Goal: Task Accomplishment & Management: Manage account settings

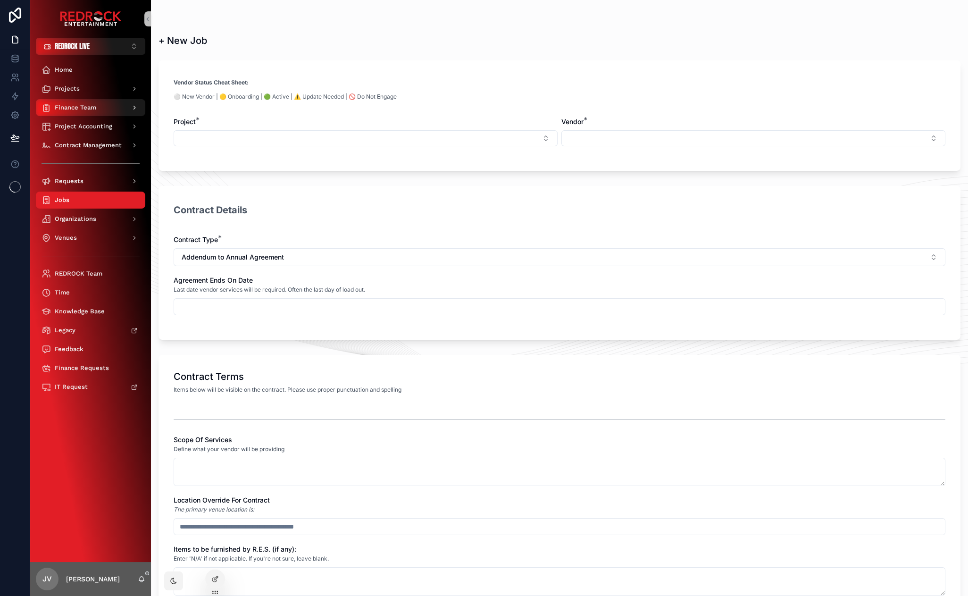
click at [96, 106] on span "Finance Team" at bounding box center [76, 108] width 42 height 8
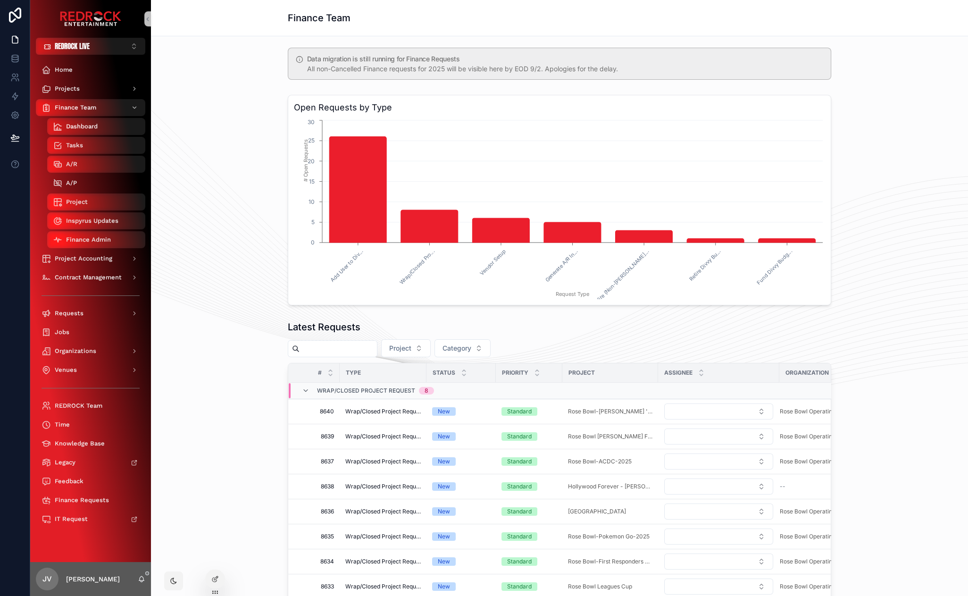
click at [108, 183] on div "A/P" at bounding box center [96, 182] width 87 height 15
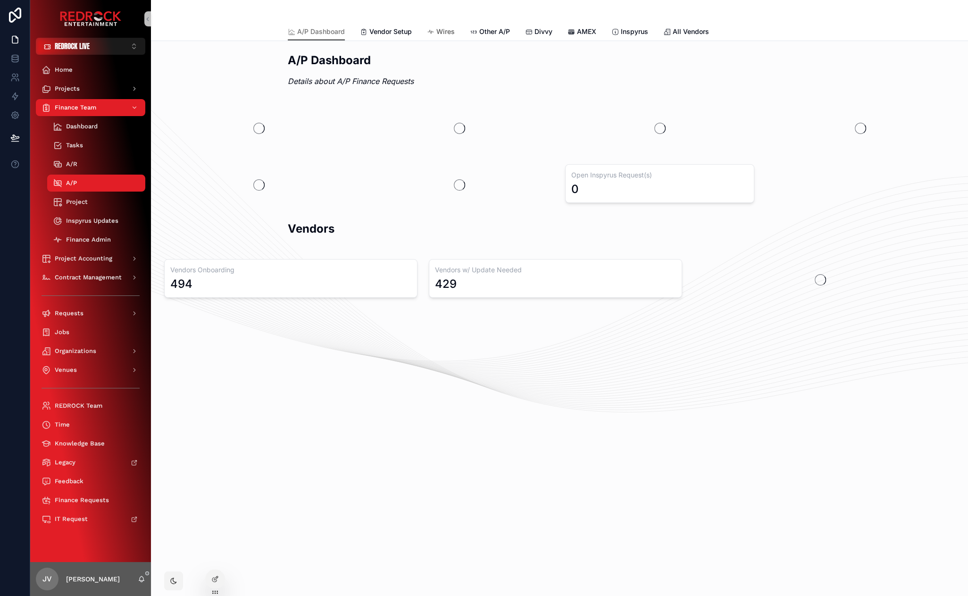
click at [447, 26] on link "Wires" at bounding box center [441, 32] width 28 height 19
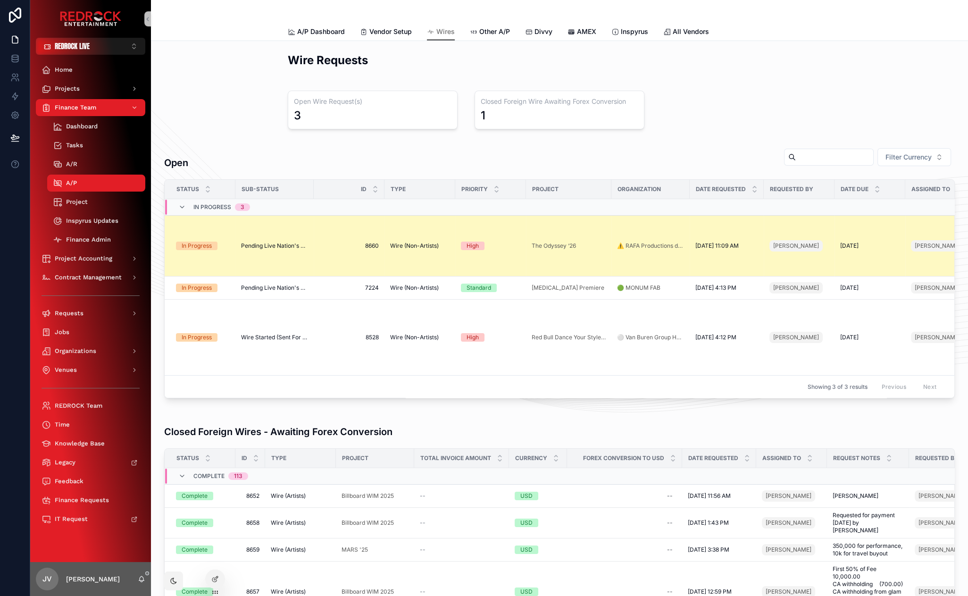
click at [267, 245] on span "Pending Live Nation's Approval" at bounding box center [274, 246] width 67 height 8
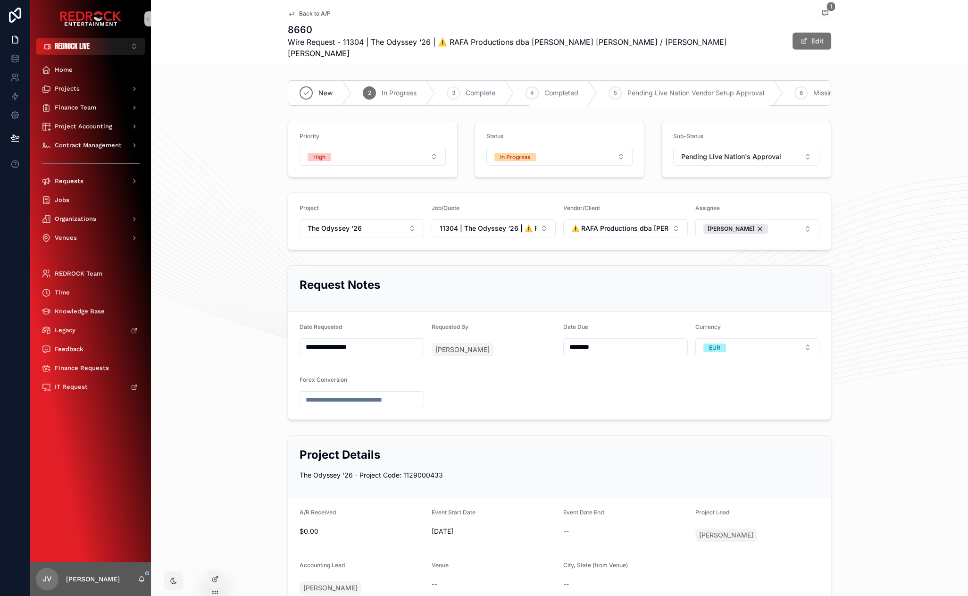
click at [808, 151] on button "Pending Live Nation's Approval" at bounding box center [746, 157] width 146 height 18
click at [86, 107] on span "Finance Team" at bounding box center [76, 108] width 42 height 8
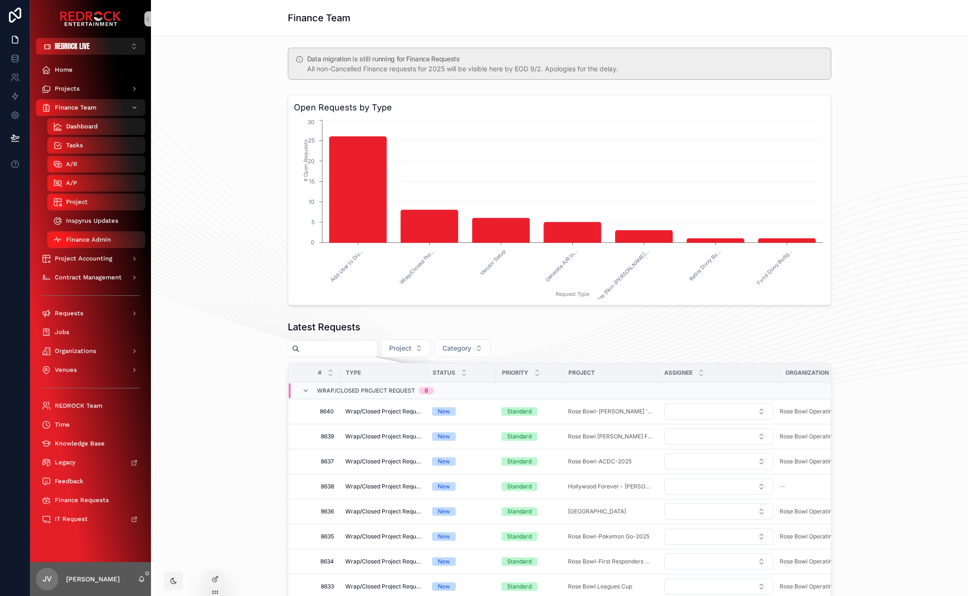
click at [86, 221] on span "Inspyrus Updates" at bounding box center [92, 221] width 52 height 8
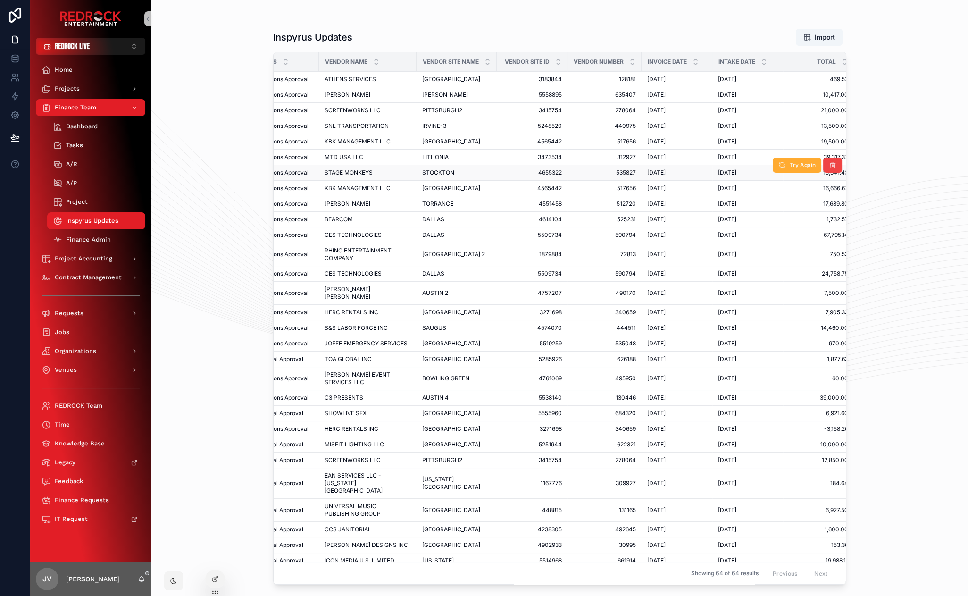
scroll to position [0, 104]
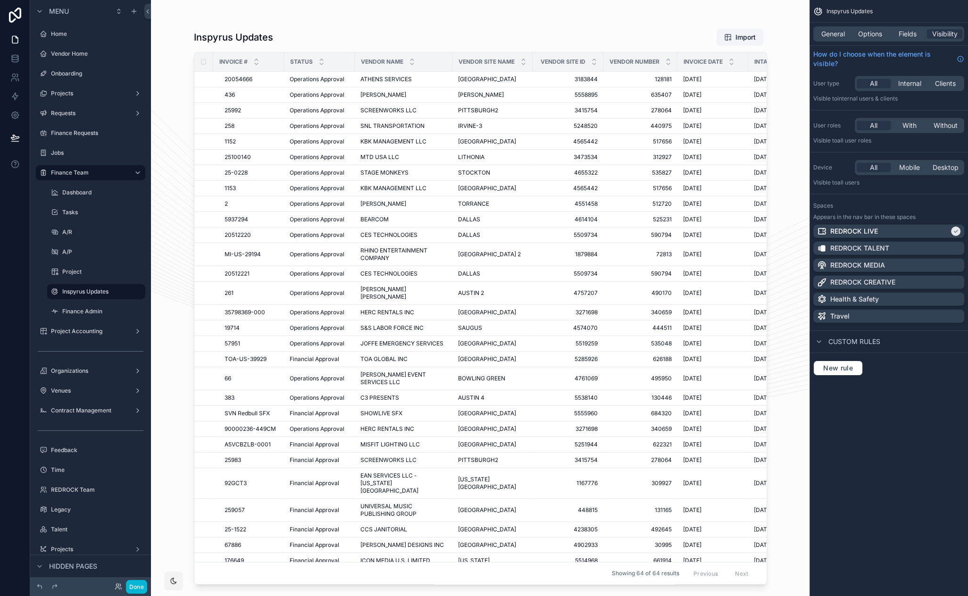
click at [776, 439] on div "scrollable content" at bounding box center [480, 292] width 603 height 584
click at [834, 35] on span "General" at bounding box center [833, 33] width 24 height 9
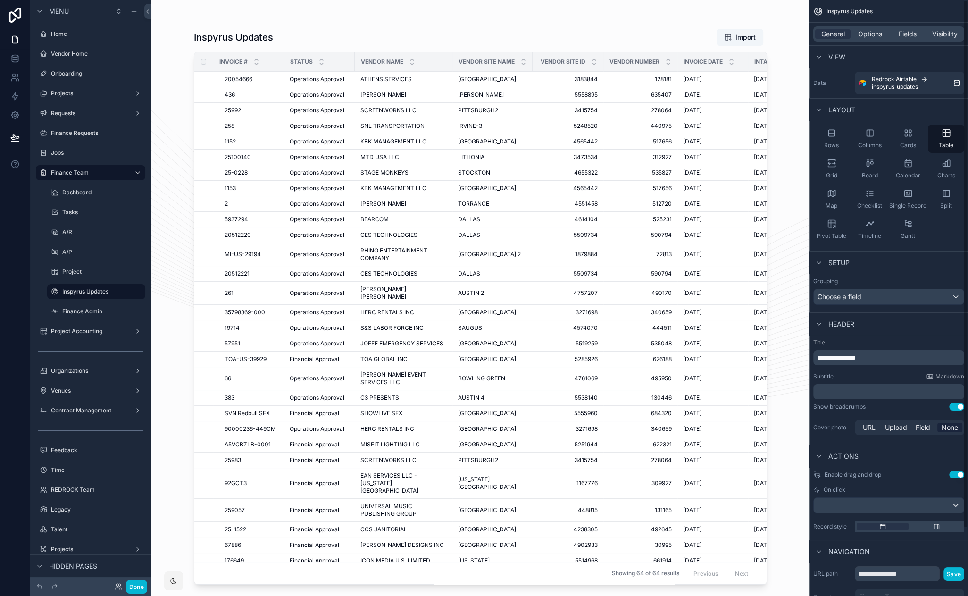
click at [849, 389] on p "﻿" at bounding box center [889, 391] width 145 height 9
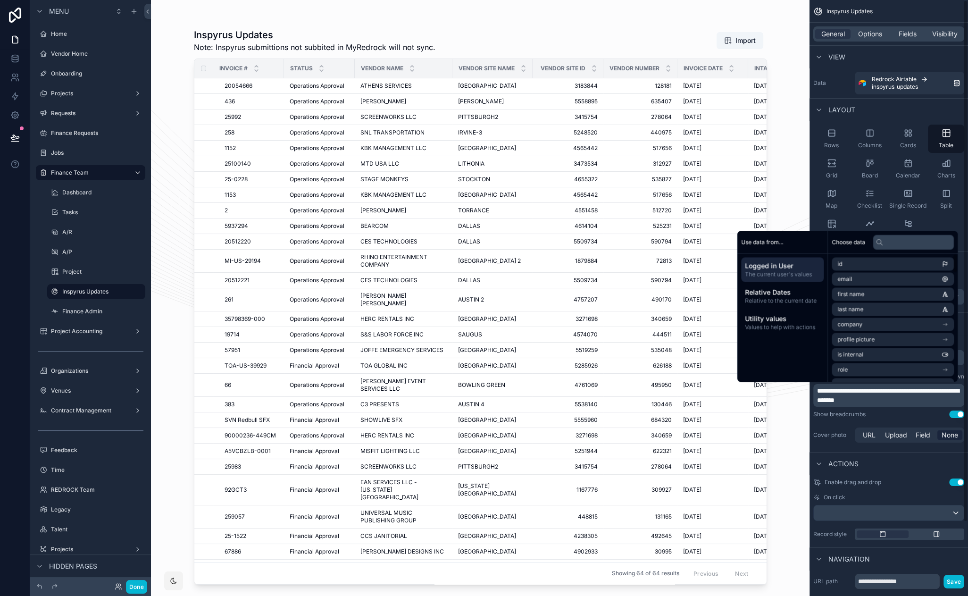
click at [927, 393] on span "**********" at bounding box center [888, 395] width 142 height 16
click at [924, 389] on span "**********" at bounding box center [888, 395] width 142 height 16
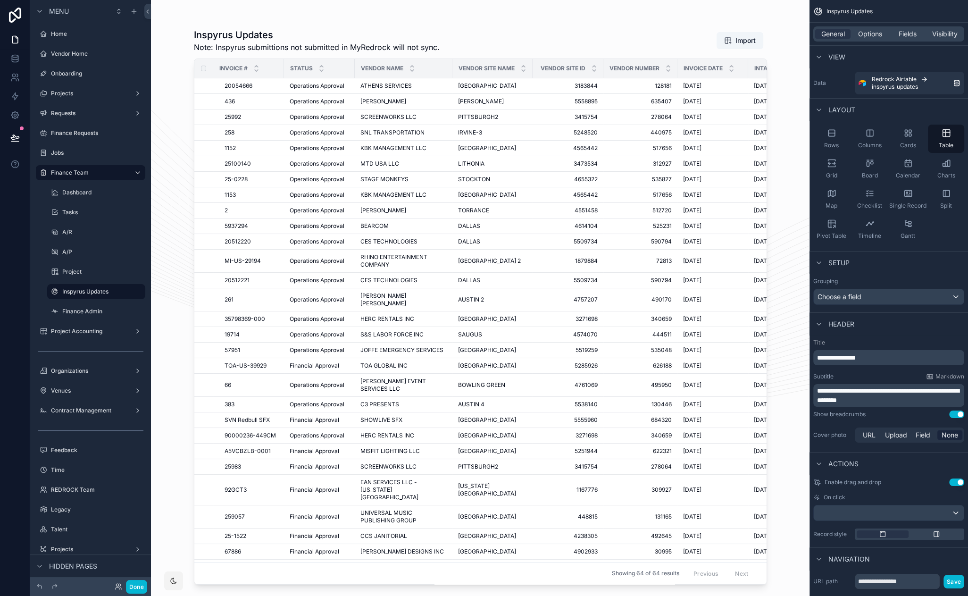
click at [914, 399] on p "**********" at bounding box center [889, 395] width 145 height 19
click at [904, 399] on p "**********" at bounding box center [889, 395] width 145 height 19
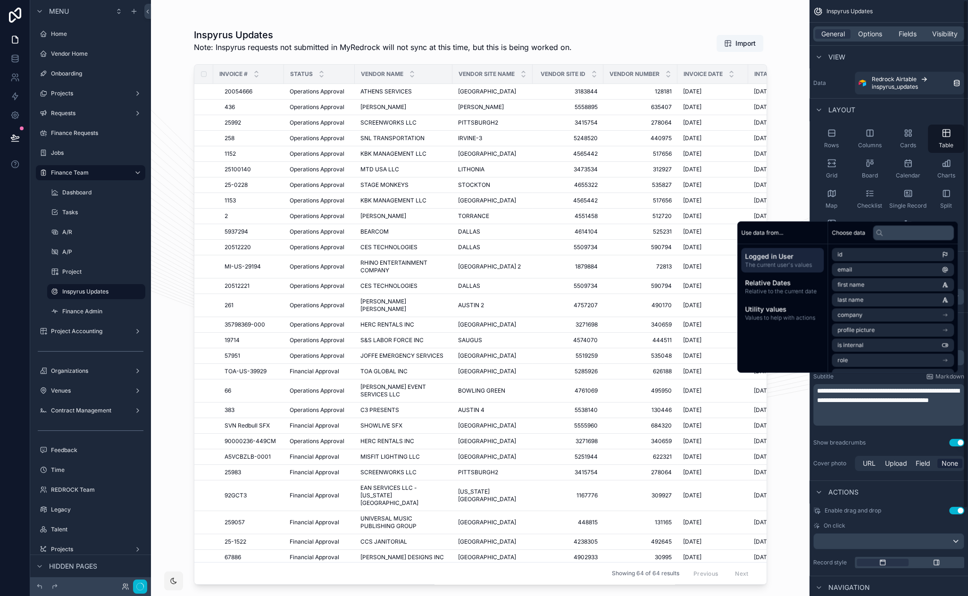
scroll to position [0, 0]
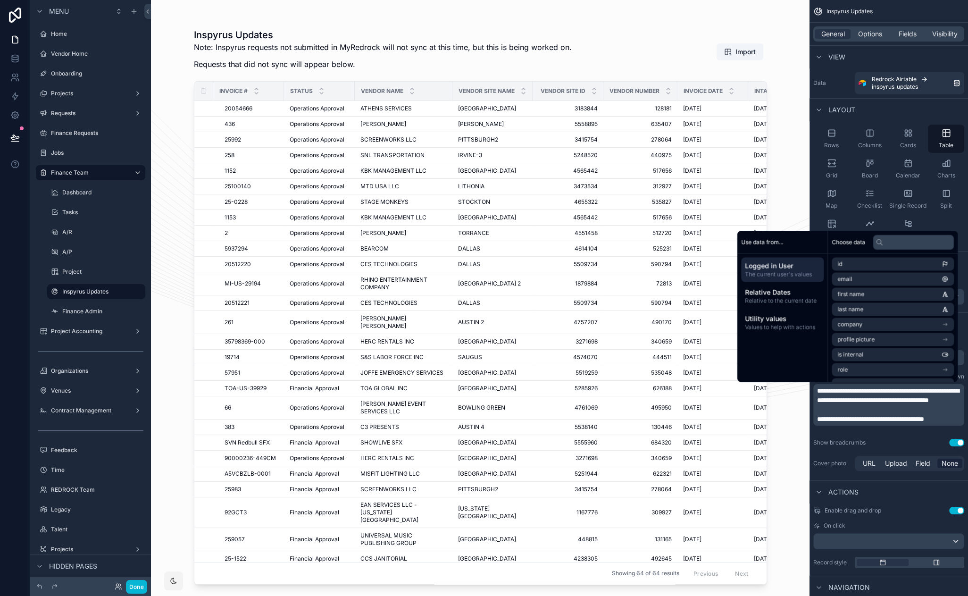
click at [817, 390] on span "**********" at bounding box center [888, 395] width 142 height 16
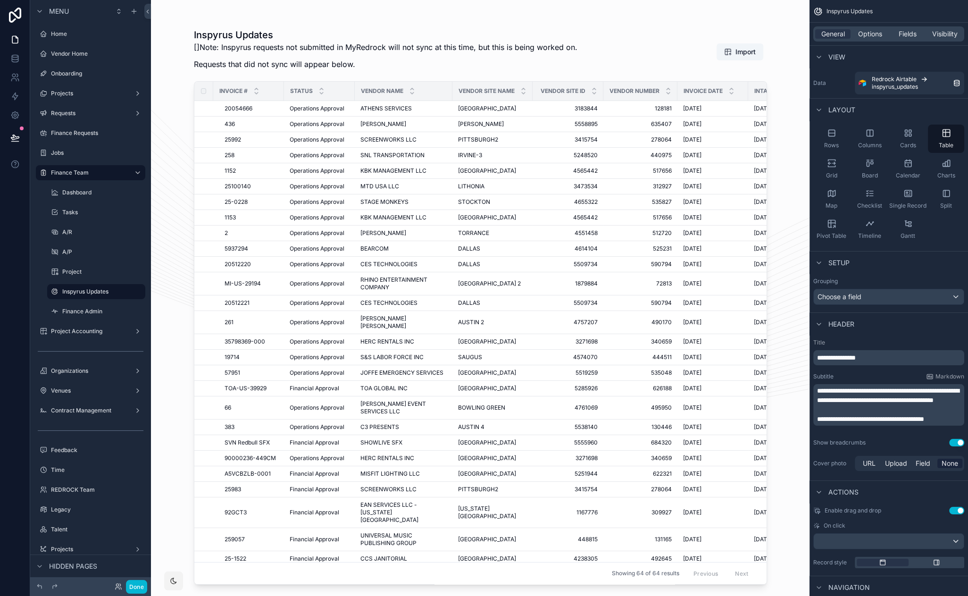
click at [888, 405] on p "**********" at bounding box center [889, 395] width 145 height 19
click at [822, 392] on span "**********" at bounding box center [888, 395] width 142 height 16
drag, startPoint x: 825, startPoint y: 391, endPoint x: 811, endPoint y: 390, distance: 14.2
click at [811, 390] on div "**********" at bounding box center [888, 405] width 158 height 141
click at [894, 405] on p "**********" at bounding box center [889, 395] width 145 height 19
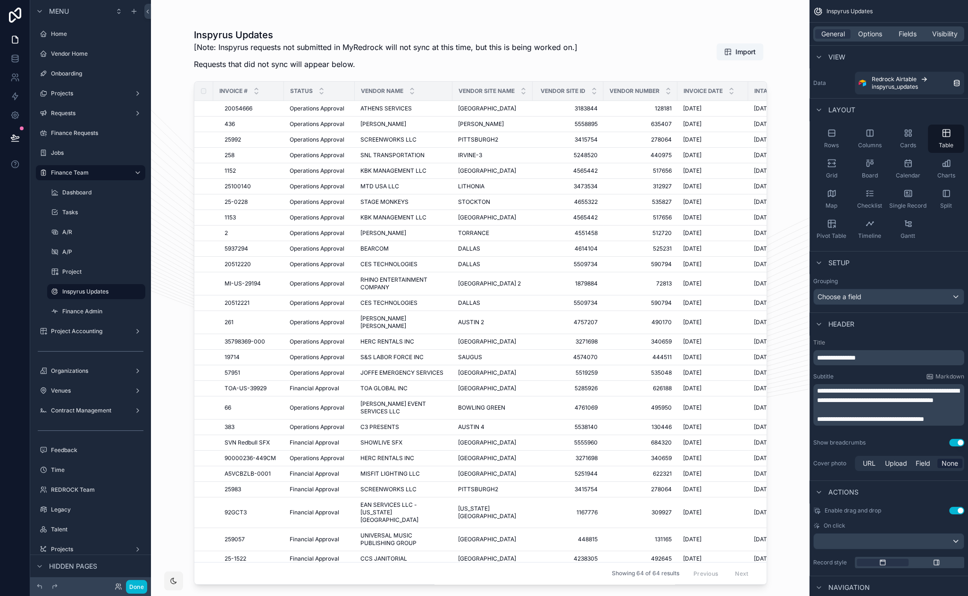
click at [889, 405] on p "**********" at bounding box center [889, 395] width 145 height 19
click at [822, 390] on span "**********" at bounding box center [888, 395] width 142 height 16
click at [857, 403] on span "**********" at bounding box center [888, 395] width 142 height 16
click at [822, 391] on span "**********" at bounding box center [888, 395] width 142 height 16
click at [905, 414] on p "﻿" at bounding box center [889, 409] width 145 height 9
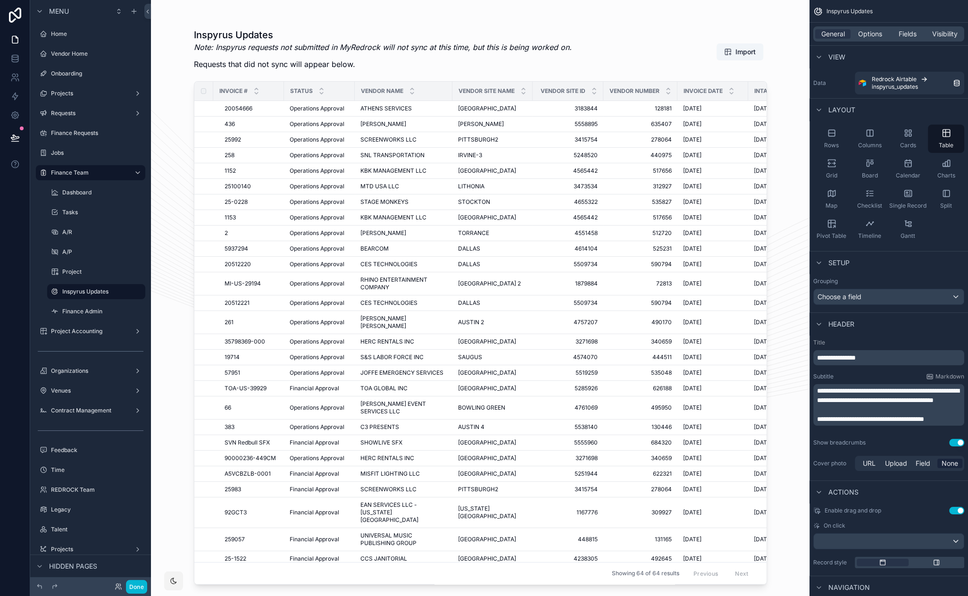
click at [818, 422] on span "**********" at bounding box center [870, 418] width 107 height 7
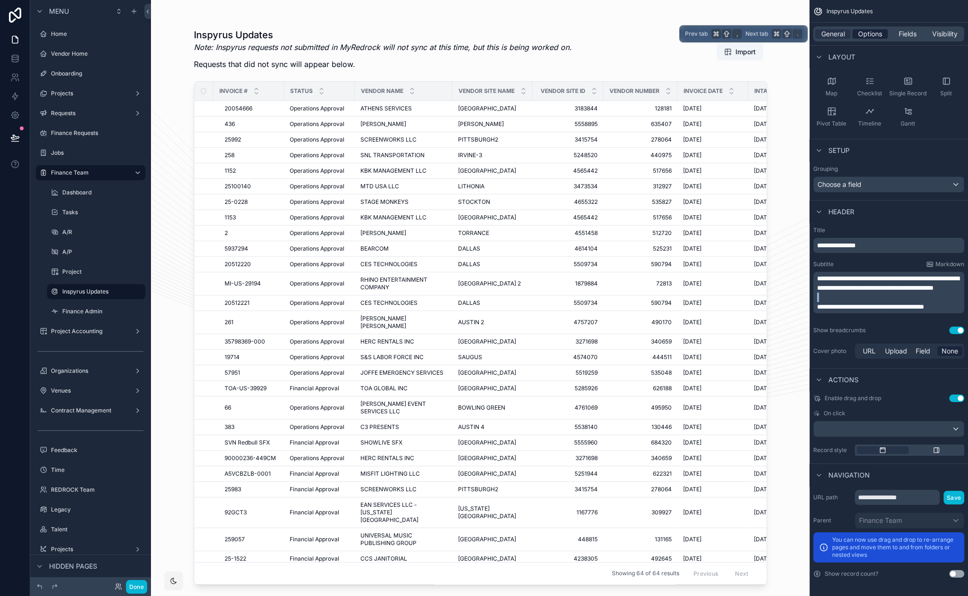
drag, startPoint x: 869, startPoint y: 31, endPoint x: 872, endPoint y: 36, distance: 5.5
click at [872, 34] on span "Options" at bounding box center [870, 33] width 24 height 9
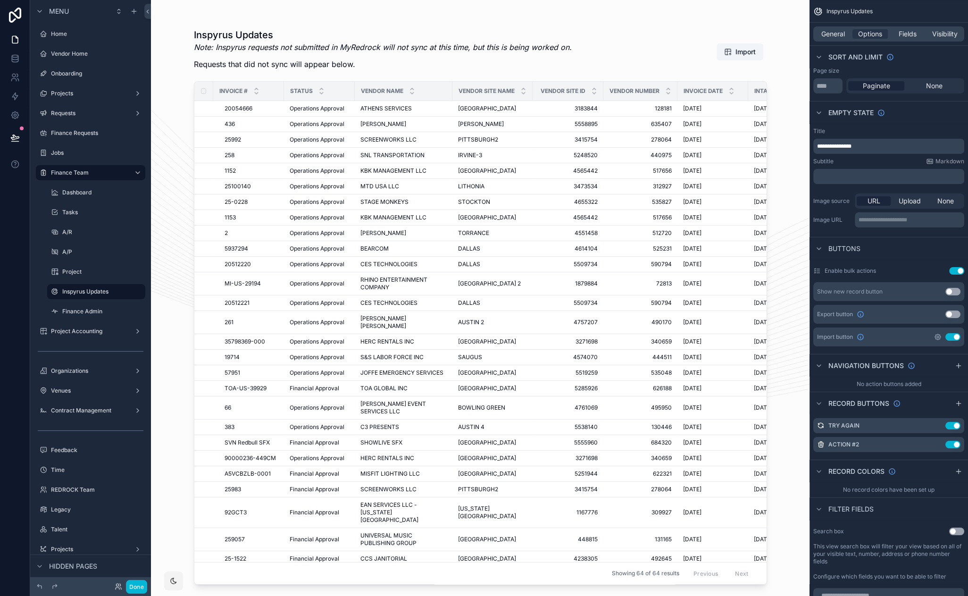
click at [937, 338] on icon "scrollable content" at bounding box center [938, 337] width 8 height 8
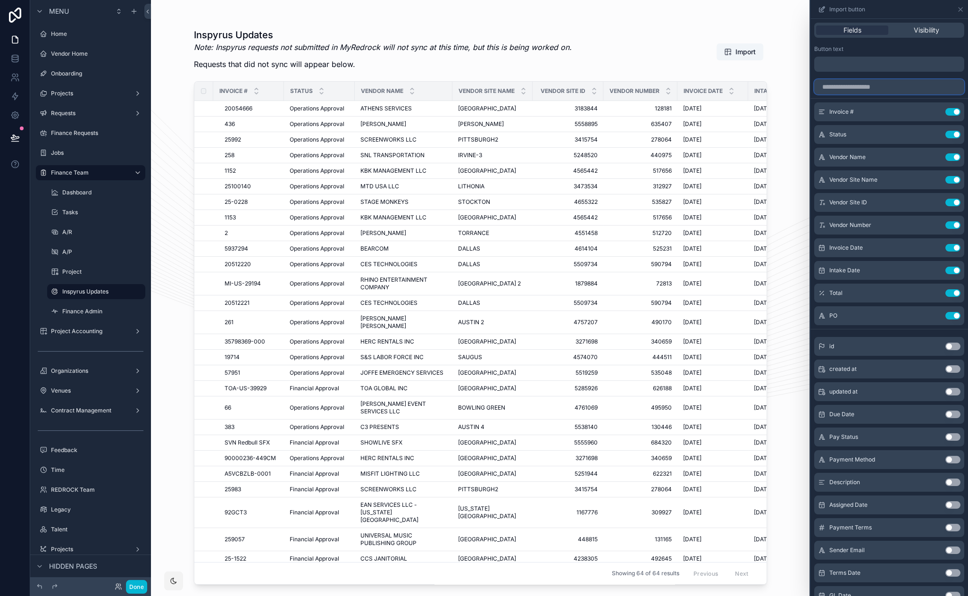
click at [855, 90] on input "text" at bounding box center [889, 86] width 150 height 15
click at [741, 53] on span "Import" at bounding box center [745, 51] width 20 height 9
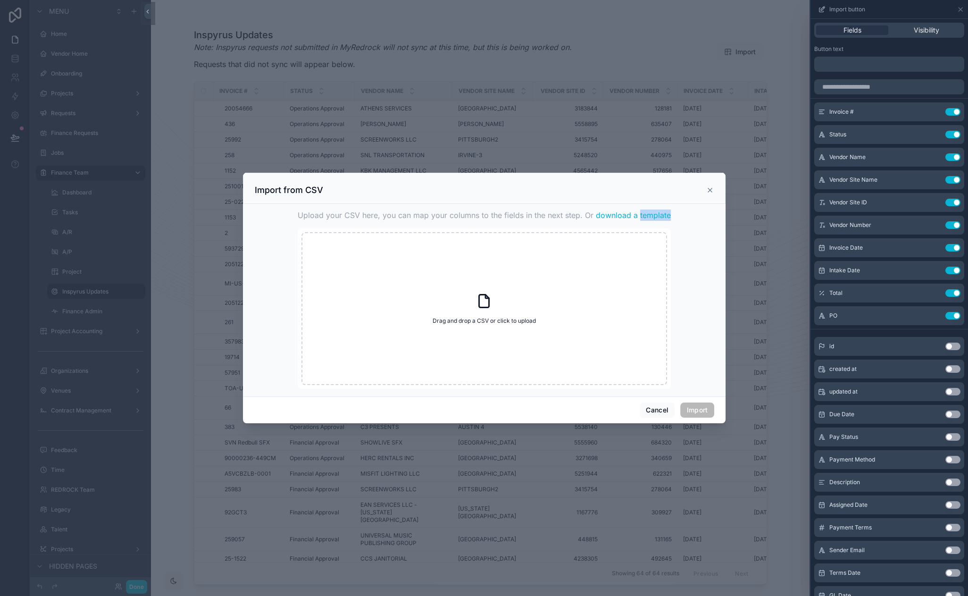
click at [623, 221] on div "Upload your CSV here, you can map your columns to the fields in the next step. …" at bounding box center [484, 298] width 373 height 181
click at [623, 217] on span "download a template" at bounding box center [633, 214] width 75 height 11
click at [706, 191] on icon "scrollable content" at bounding box center [710, 190] width 8 height 8
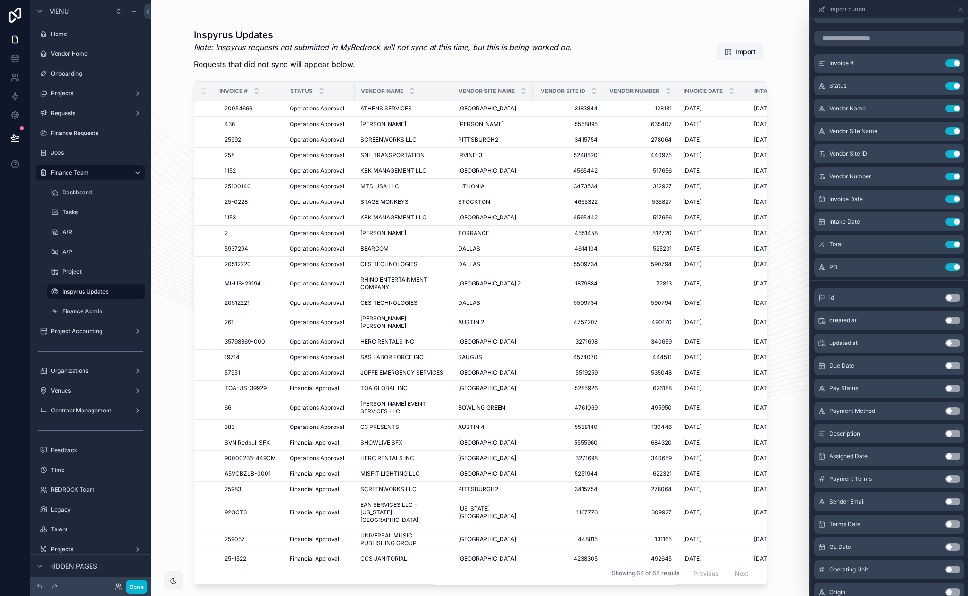
scroll to position [88, 0]
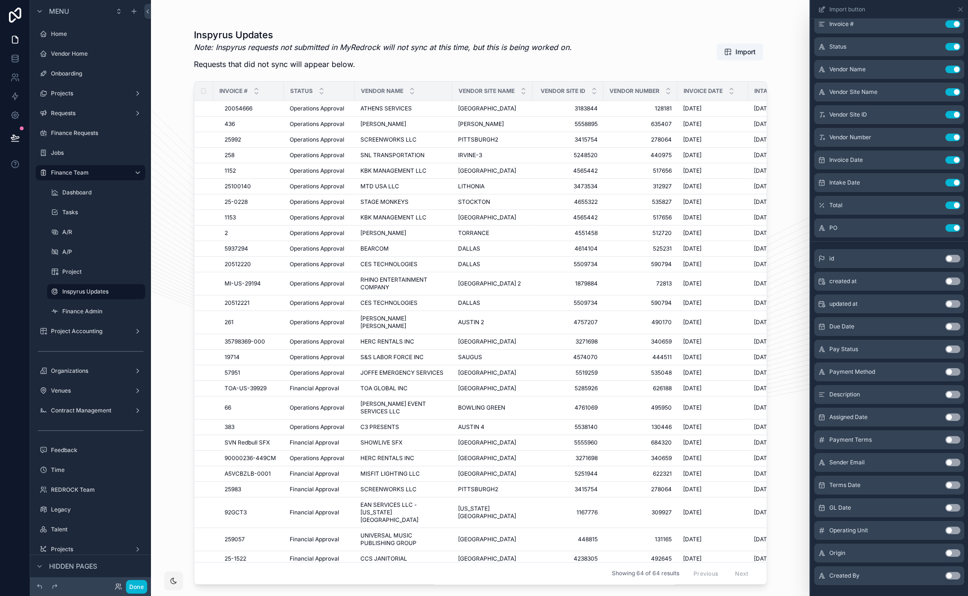
click at [947, 461] on button "Use setting" at bounding box center [952, 462] width 15 height 8
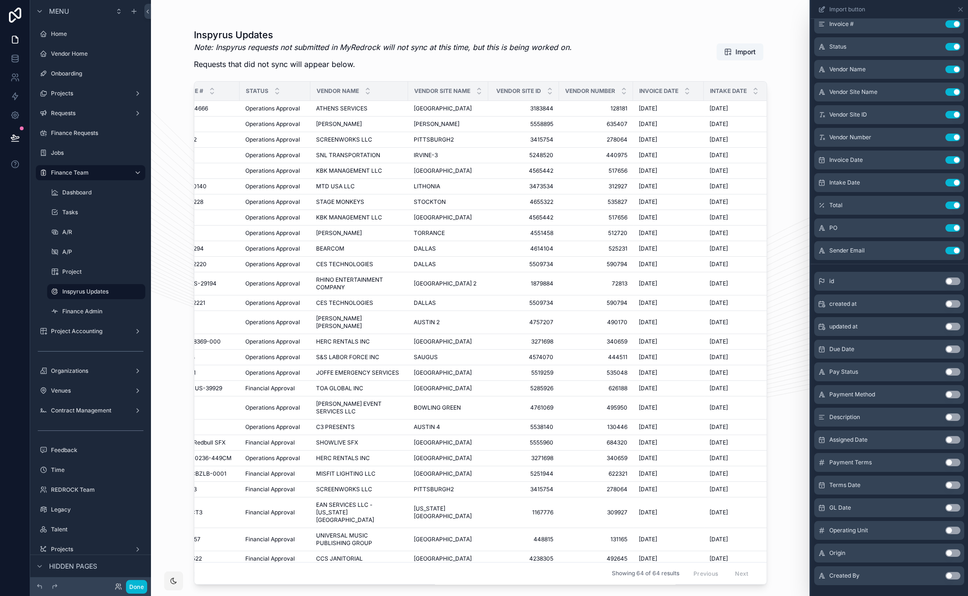
scroll to position [0, 0]
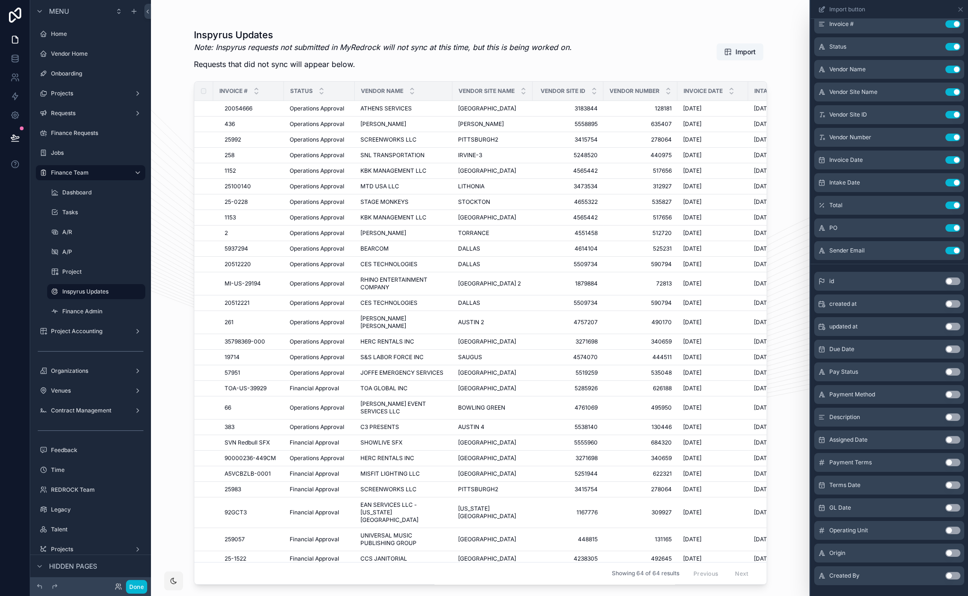
drag, startPoint x: 293, startPoint y: 32, endPoint x: 241, endPoint y: 26, distance: 51.7
click at [234, 26] on div "Inspyrus Updates Note: Inspyrus requests not submitted in MyRedrock will not sy…" at bounding box center [480, 304] width 573 height 562
drag, startPoint x: 132, startPoint y: 584, endPoint x: 216, endPoint y: 466, distance: 145.0
click at [132, 583] on button "Done" at bounding box center [136, 587] width 21 height 14
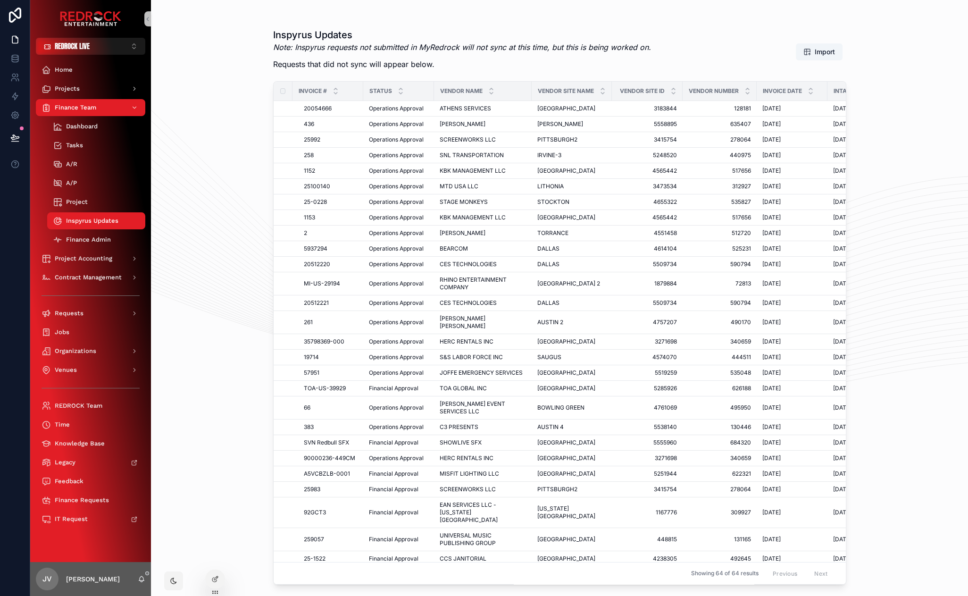
drag, startPoint x: 223, startPoint y: 120, endPoint x: 204, endPoint y: 95, distance: 30.9
click at [96, 44] on button "REDROCK LIVE ⌥ 1" at bounding box center [90, 46] width 109 height 17
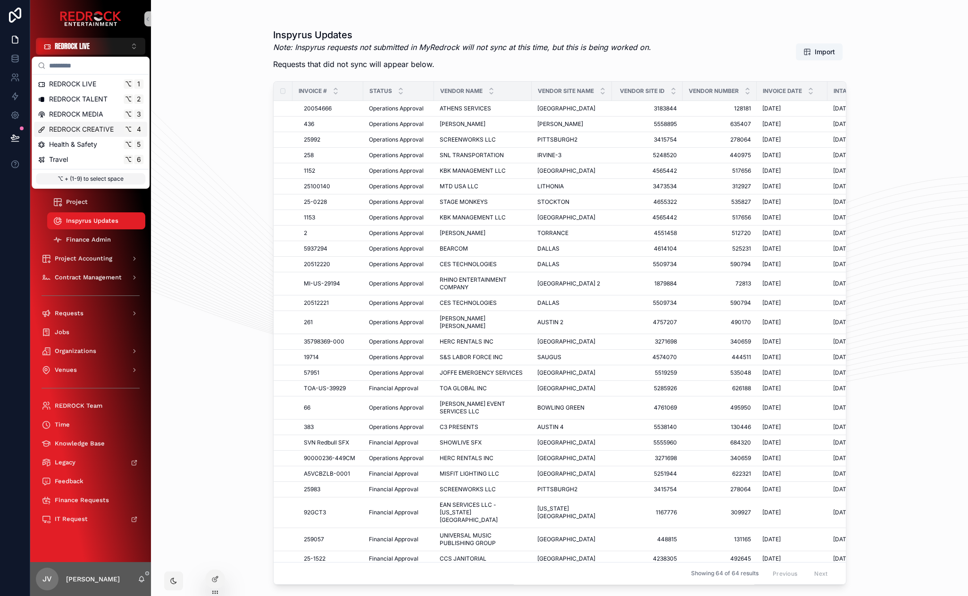
click at [96, 130] on span "REDROCK CREATIVE" at bounding box center [81, 129] width 65 height 9
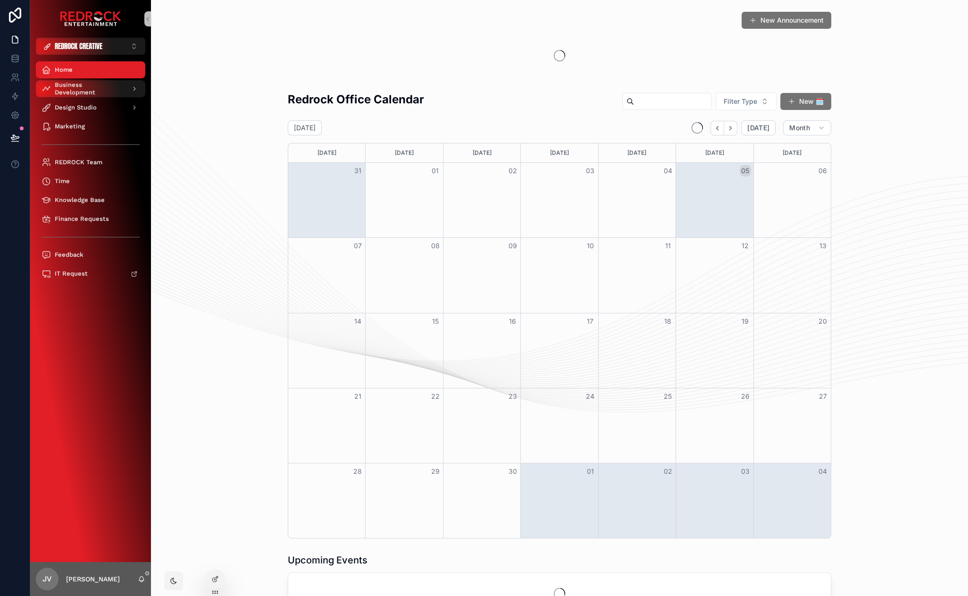
click at [90, 97] on div "Business Development" at bounding box center [90, 88] width 121 height 19
click at [92, 87] on span "Business Development" at bounding box center [89, 88] width 69 height 15
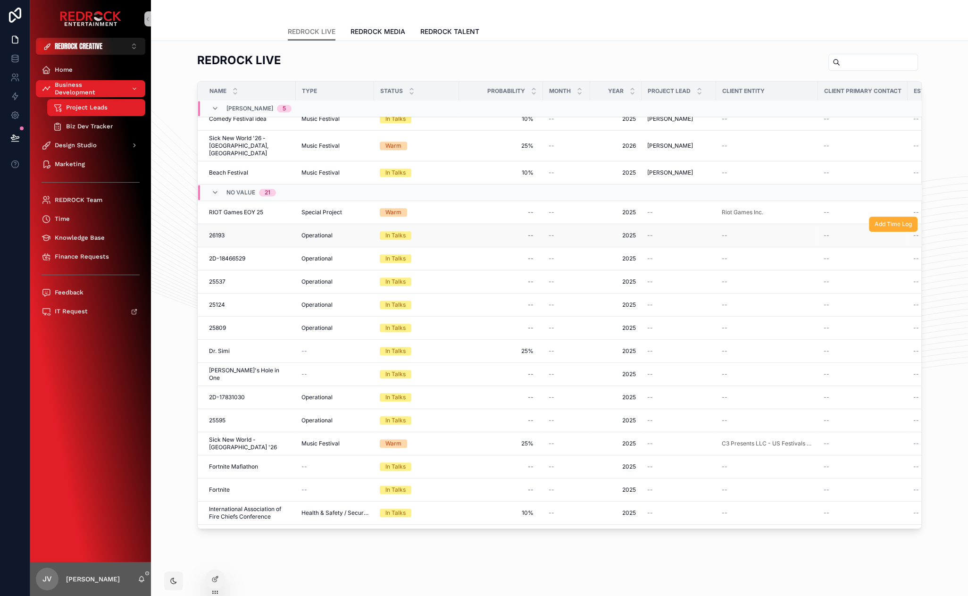
scroll to position [1480, 0]
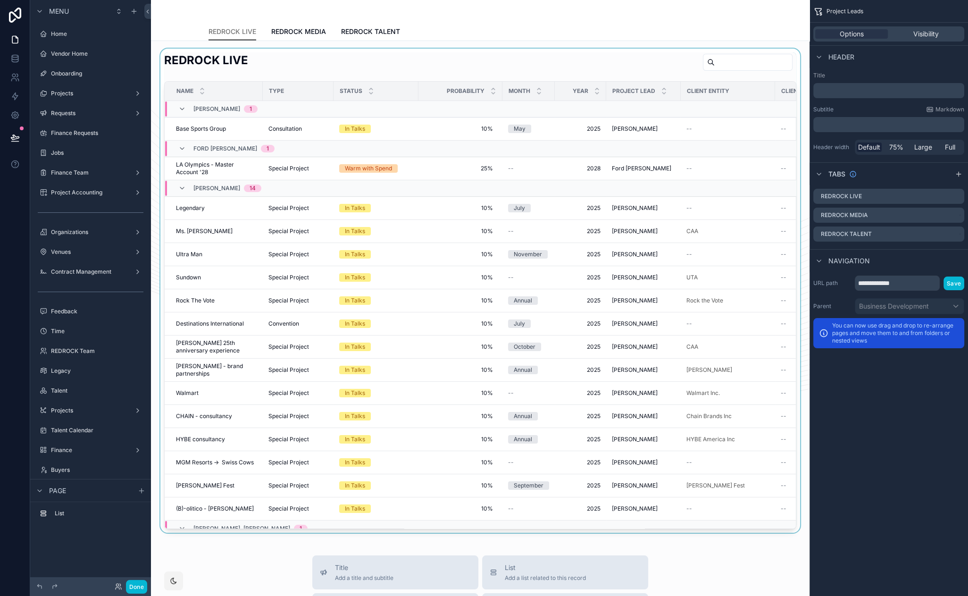
click at [374, 67] on div "scrollable content" at bounding box center [479, 291] width 643 height 484
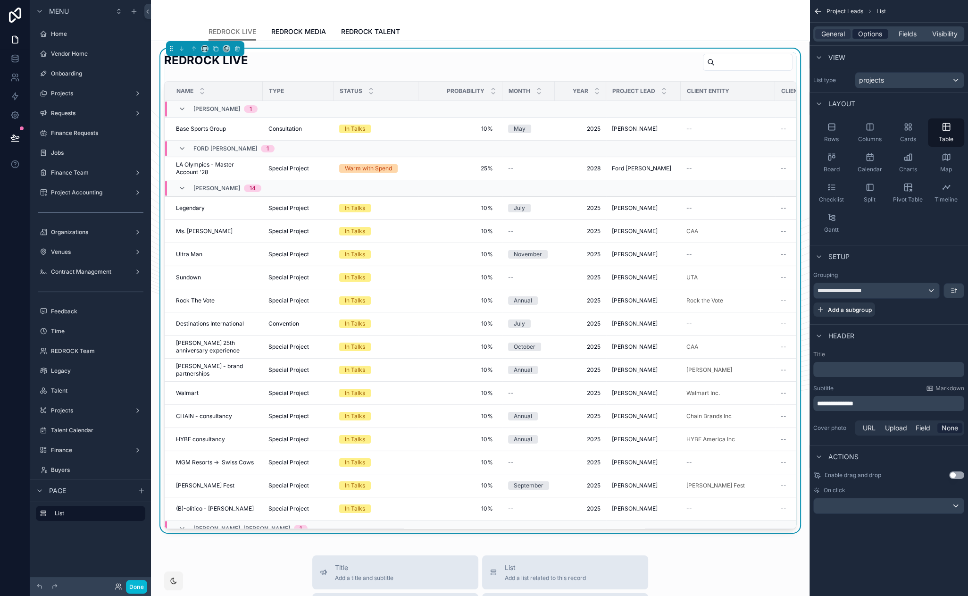
click at [867, 30] on span "Options" at bounding box center [870, 33] width 24 height 9
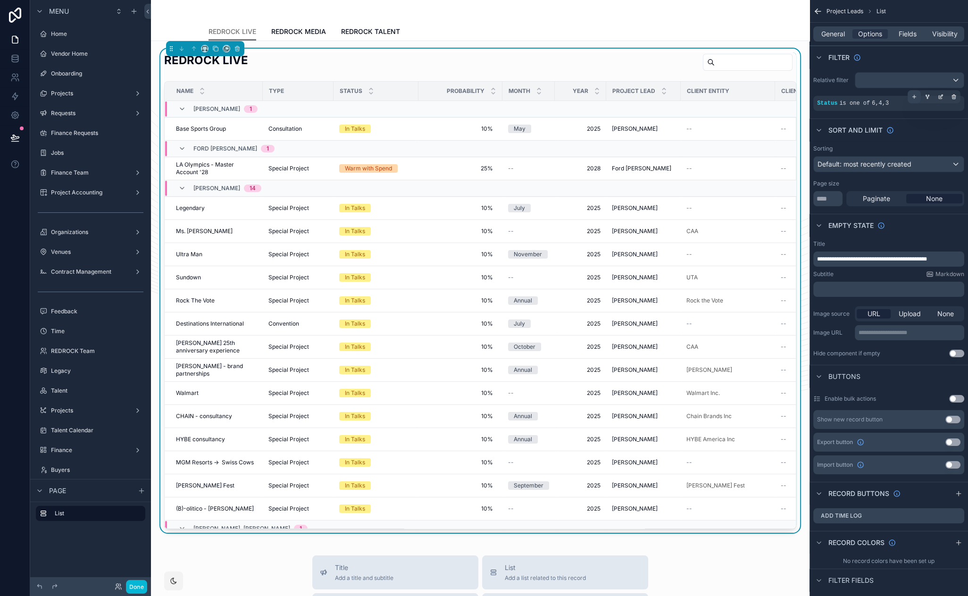
click at [917, 98] on div "scrollable content" at bounding box center [913, 96] width 13 height 13
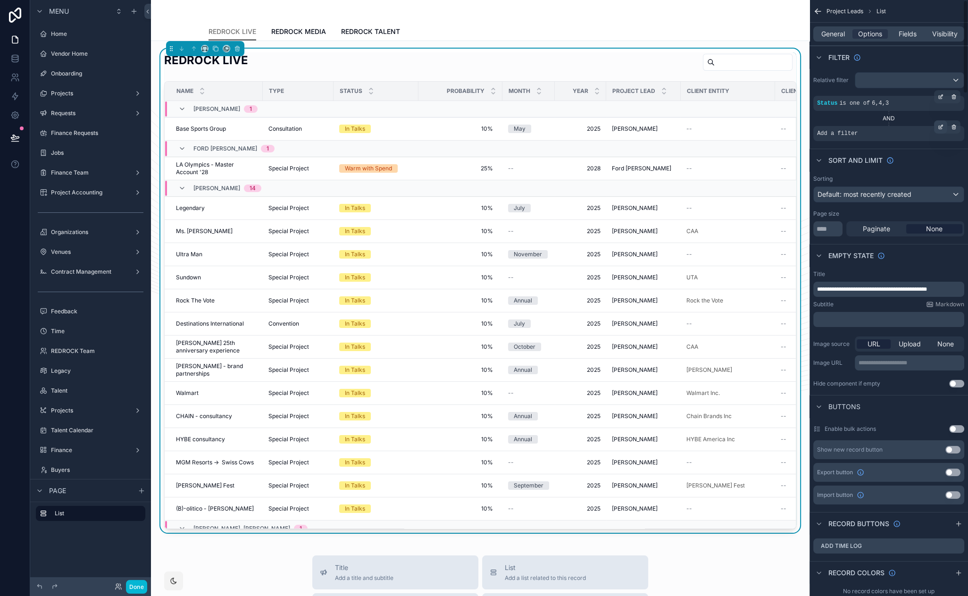
click at [939, 127] on icon "scrollable content" at bounding box center [940, 127] width 3 height 3
click at [740, 120] on div "Select a field" at bounding box center [722, 119] width 56 height 15
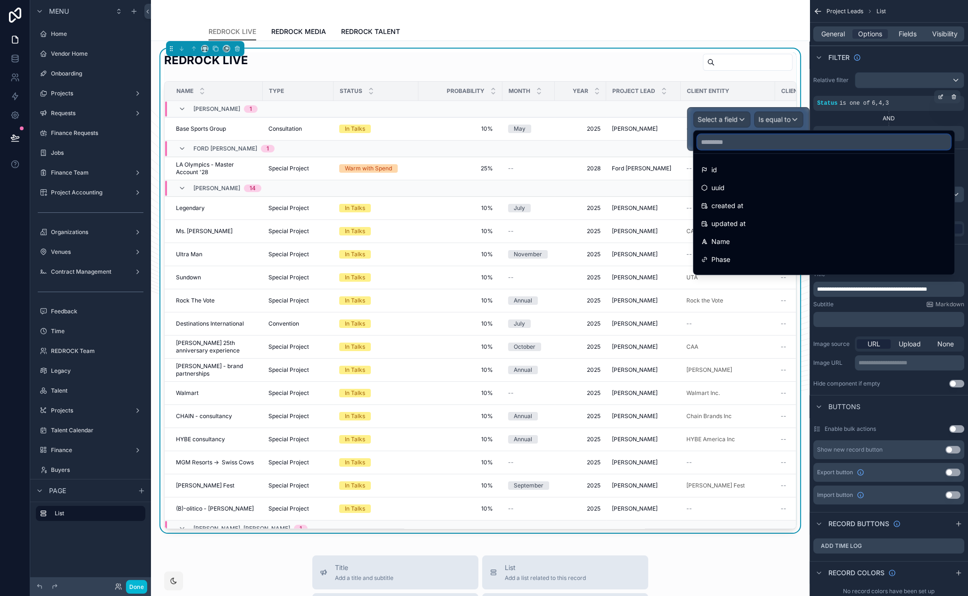
click at [726, 146] on input "text" at bounding box center [823, 141] width 253 height 15
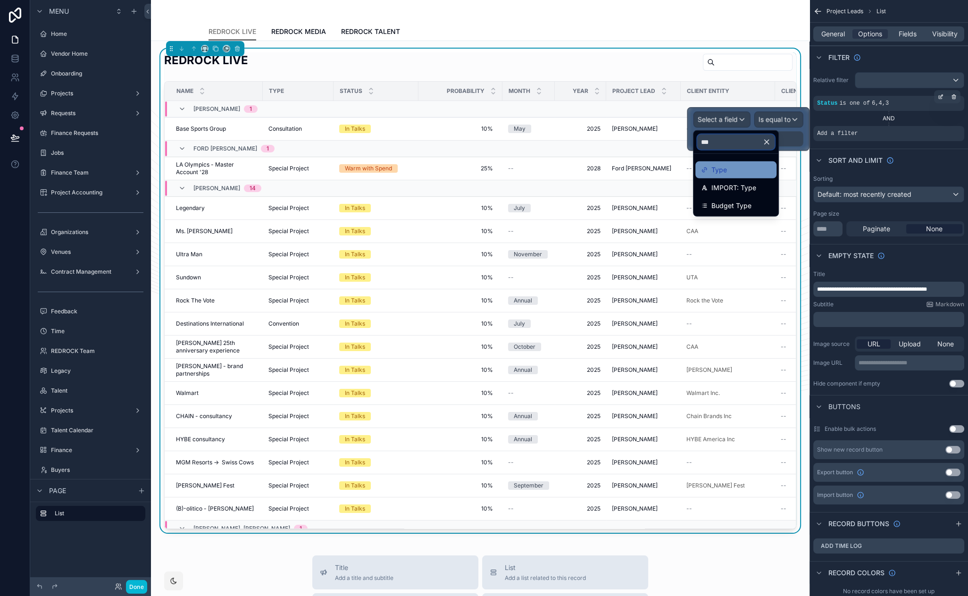
type input "***"
click at [768, 167] on div "Type" at bounding box center [736, 169] width 70 height 11
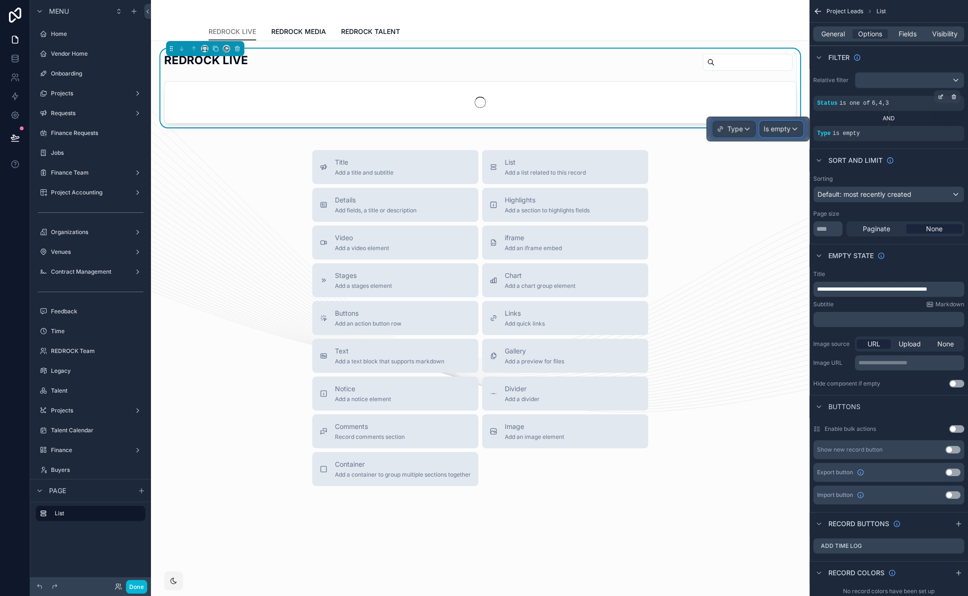
click at [770, 130] on span "Is empty" at bounding box center [777, 128] width 27 height 9
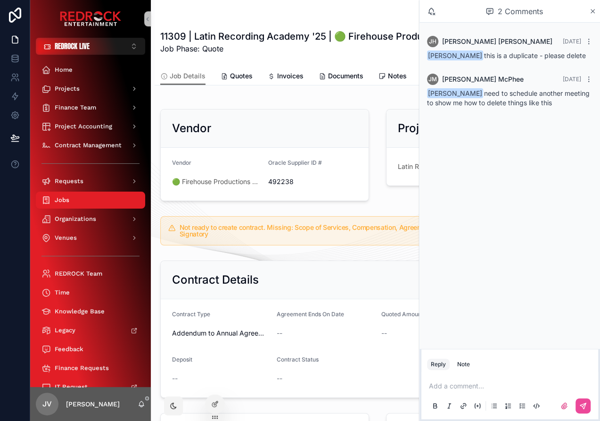
scroll to position [57, 0]
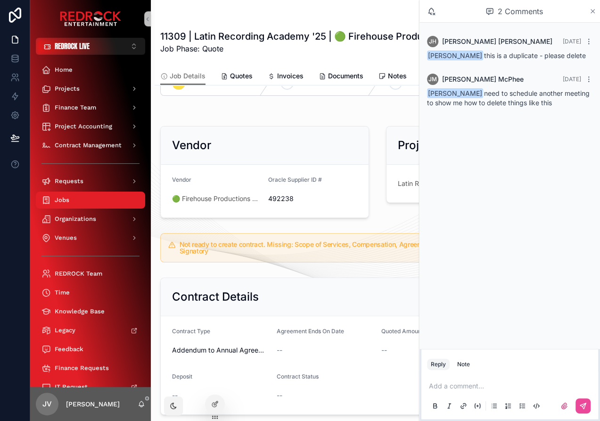
click at [593, 12] on icon "scrollable content" at bounding box center [593, 12] width 7 height 8
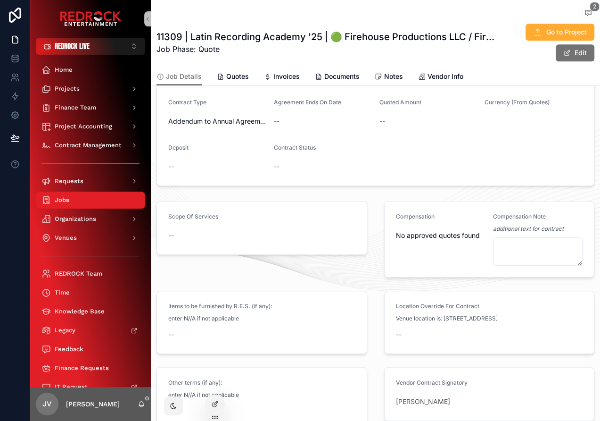
scroll to position [198, 0]
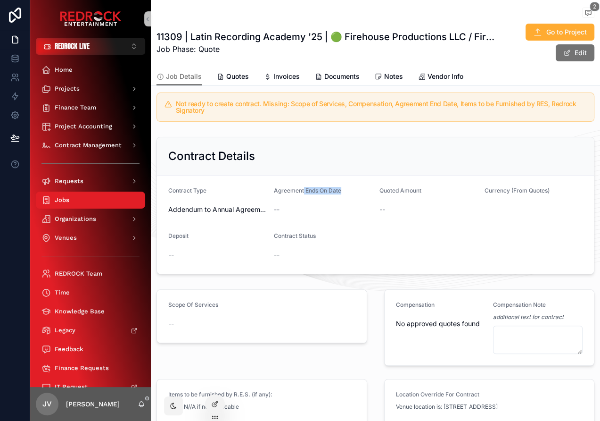
click at [302, 193] on div "Agreement Ends On Date" at bounding box center [323, 192] width 98 height 11
click at [399, 83] on link "Notes" at bounding box center [389, 77] width 28 height 19
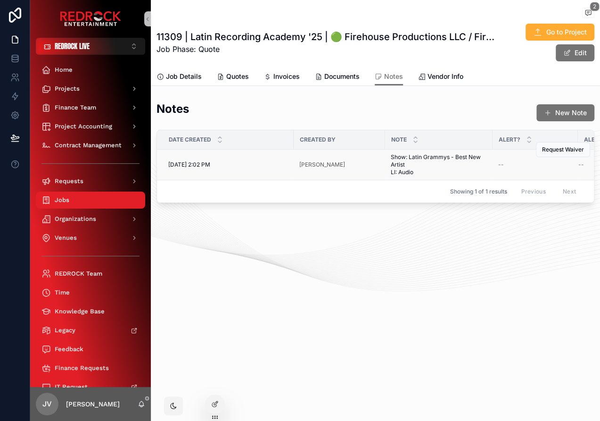
click at [257, 167] on div "9/4/2025 2:02 PM 9/4/2025 2:02 PM" at bounding box center [228, 165] width 120 height 8
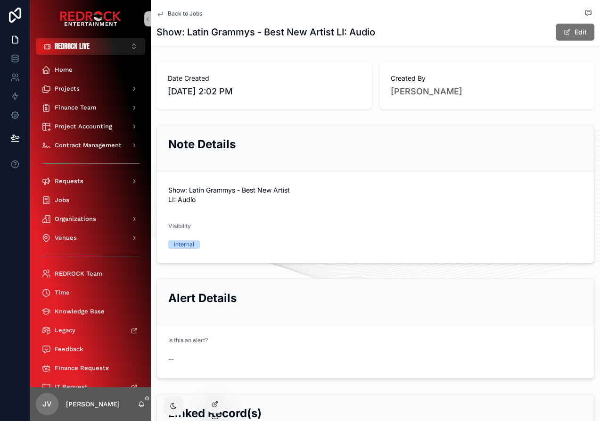
click at [184, 11] on span "Back to Jobs" at bounding box center [185, 14] width 34 height 8
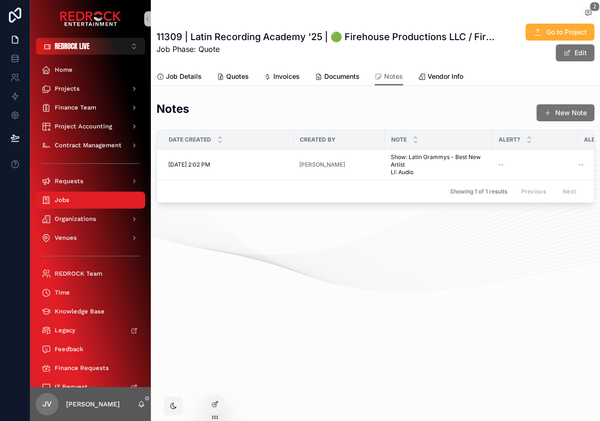
click at [589, 10] on icon "scrollable content" at bounding box center [589, 13] width 8 height 8
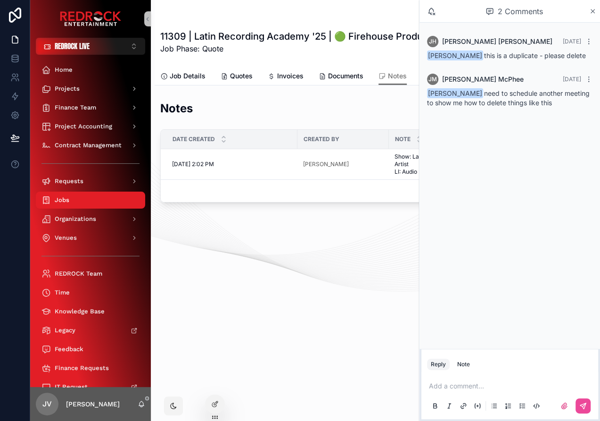
click at [587, 12] on div "2 Comments" at bounding box center [515, 11] width 150 height 16
click at [355, 25] on div "11309 | Latin Recording Academy '25 | 🟢 Firehouse Productions LLC / Firehouse P…" at bounding box center [377, 42] width 434 height 39
click at [593, 13] on icon "scrollable content" at bounding box center [593, 12] width 7 height 8
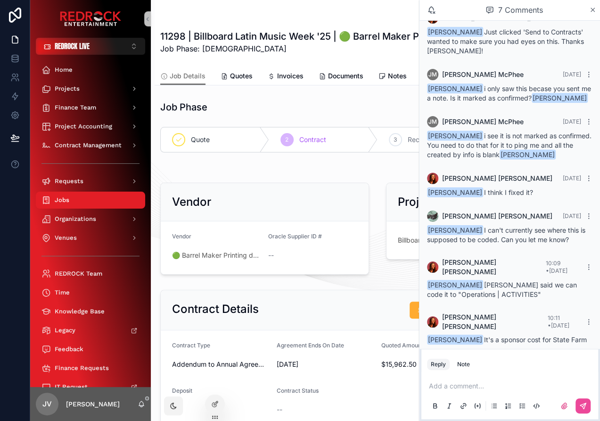
scroll to position [43, 0]
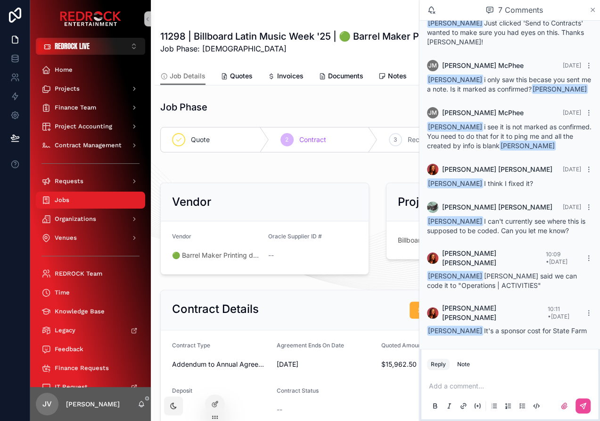
click at [591, 10] on icon "scrollable content" at bounding box center [593, 10] width 7 height 8
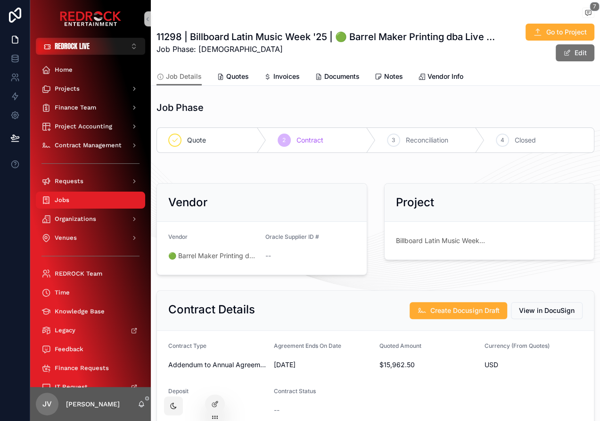
drag, startPoint x: 326, startPoint y: 166, endPoint x: 235, endPoint y: 169, distance: 90.6
drag, startPoint x: 235, startPoint y: 169, endPoint x: 194, endPoint y: 166, distance: 41.6
click at [194, 166] on div "scrollable content" at bounding box center [375, 168] width 449 height 8
drag, startPoint x: 316, startPoint y: 168, endPoint x: 267, endPoint y: 163, distance: 48.4
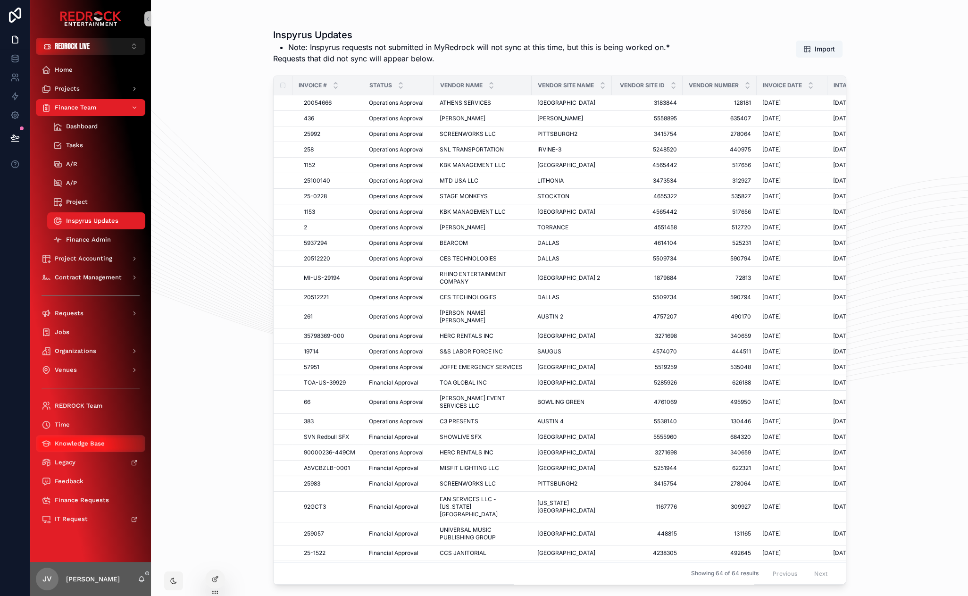
click at [83, 442] on span "Knowledge Base" at bounding box center [80, 444] width 50 height 8
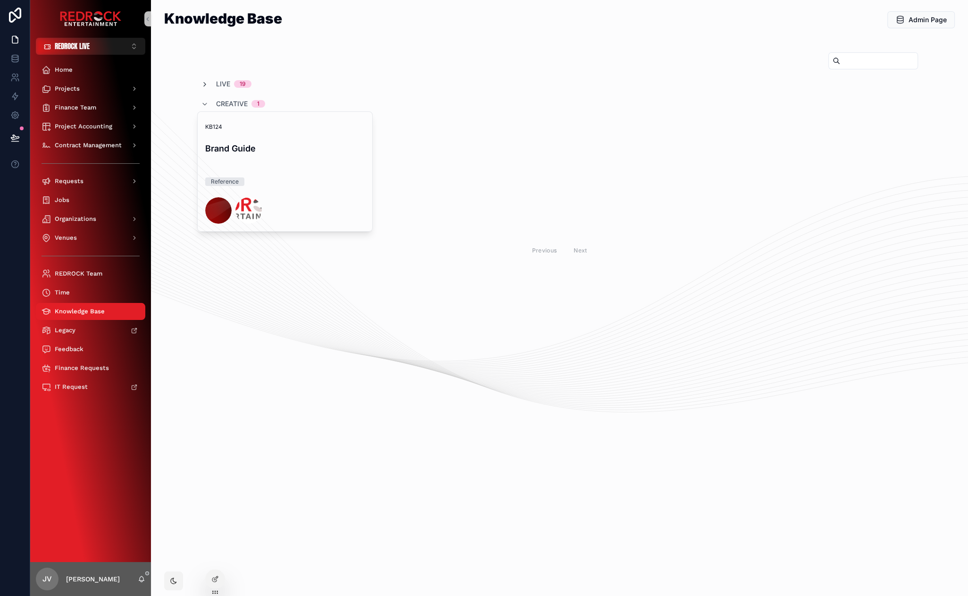
click at [203, 81] on icon "scrollable content" at bounding box center [205, 85] width 8 height 8
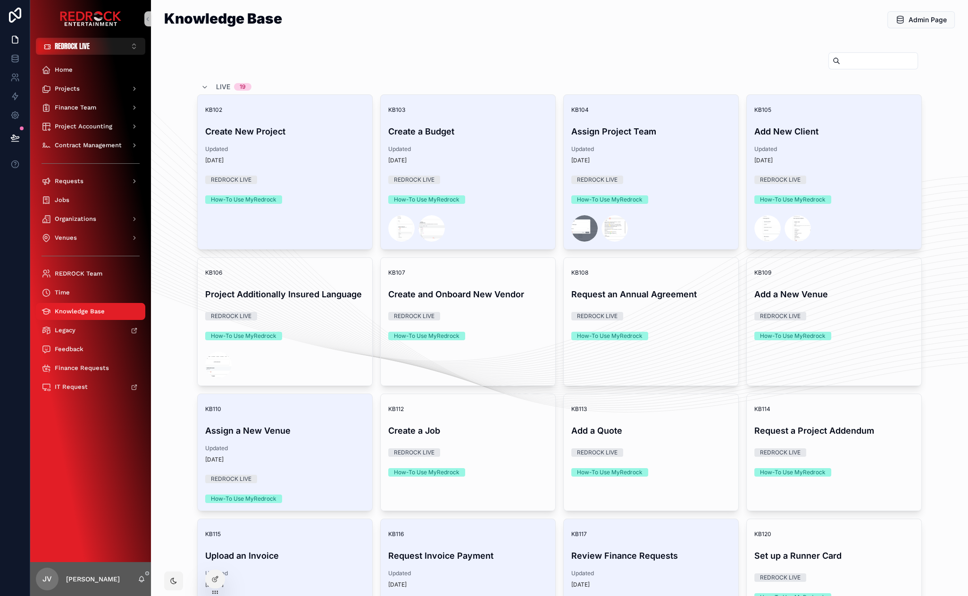
click at [846, 62] on input "scrollable content" at bounding box center [878, 60] width 77 height 13
type input "***"
drag, startPoint x: 688, startPoint y: 45, endPoint x: 605, endPoint y: 39, distance: 82.8
click at [249, 42] on div "Knowledge Base Admin Page LIVE 19 KB102 Create New Project Updated 3 days ago R…" at bounding box center [559, 511] width 817 height 1022
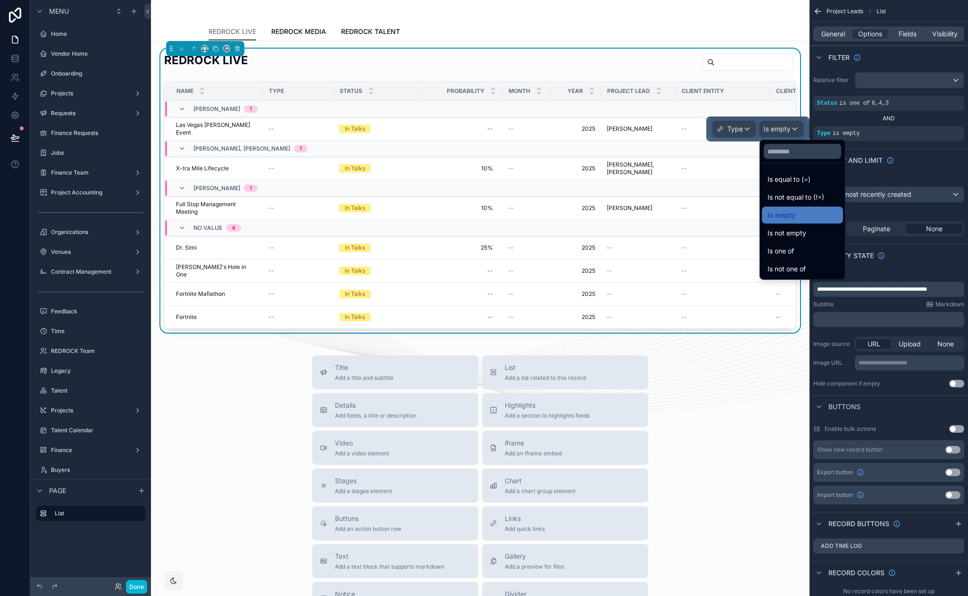
click at [804, 191] on span "Is not equal to (!=)" at bounding box center [795, 196] width 57 height 11
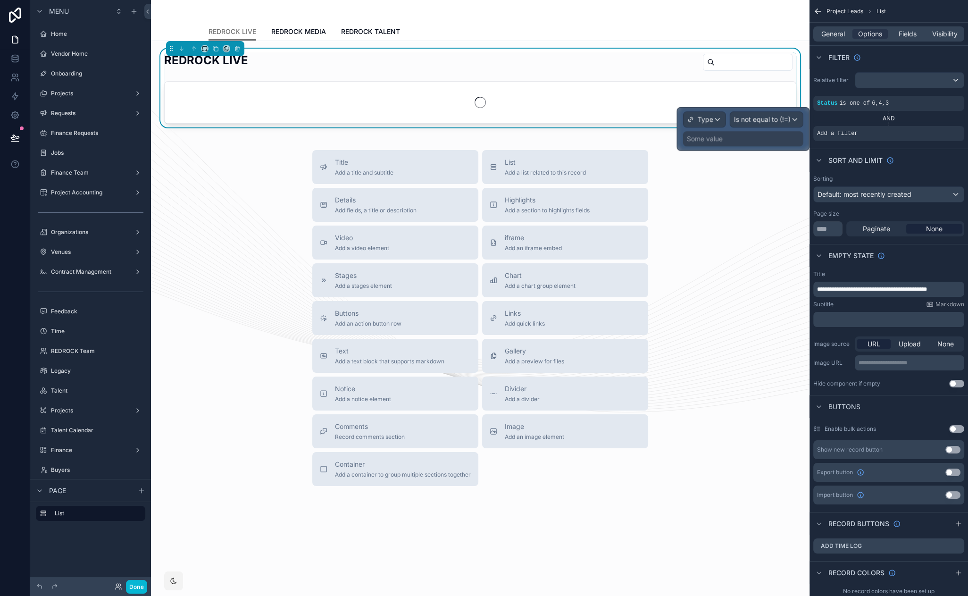
click at [747, 140] on div "Some value" at bounding box center [743, 138] width 120 height 15
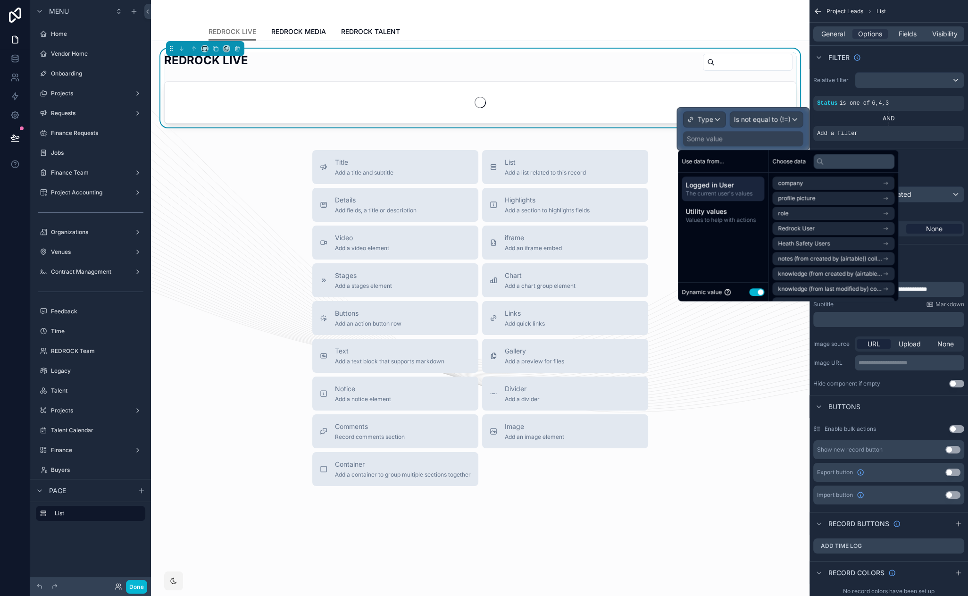
click at [756, 292] on button "Use setting" at bounding box center [756, 292] width 15 height 8
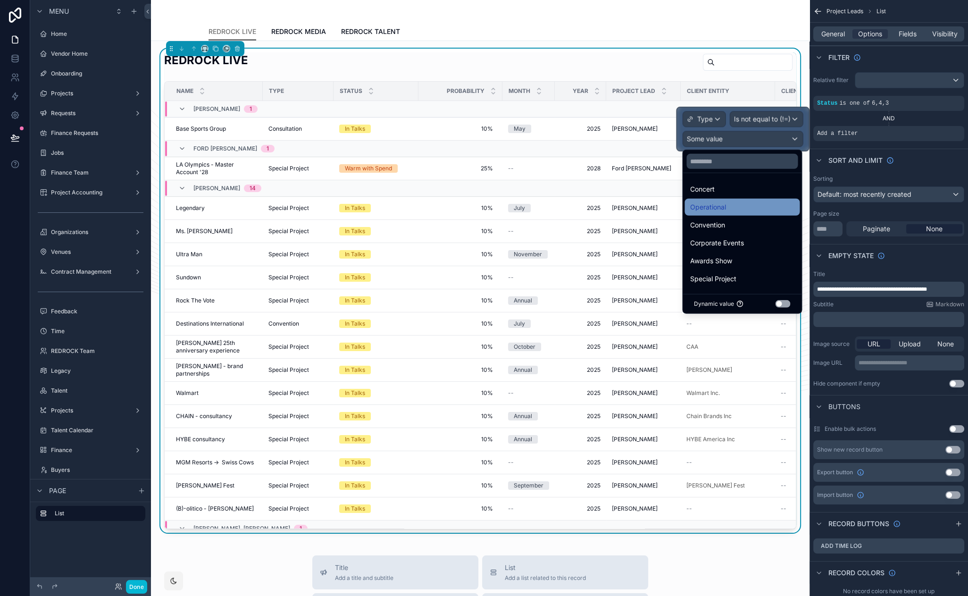
click at [718, 200] on div "Operational" at bounding box center [741, 207] width 115 height 17
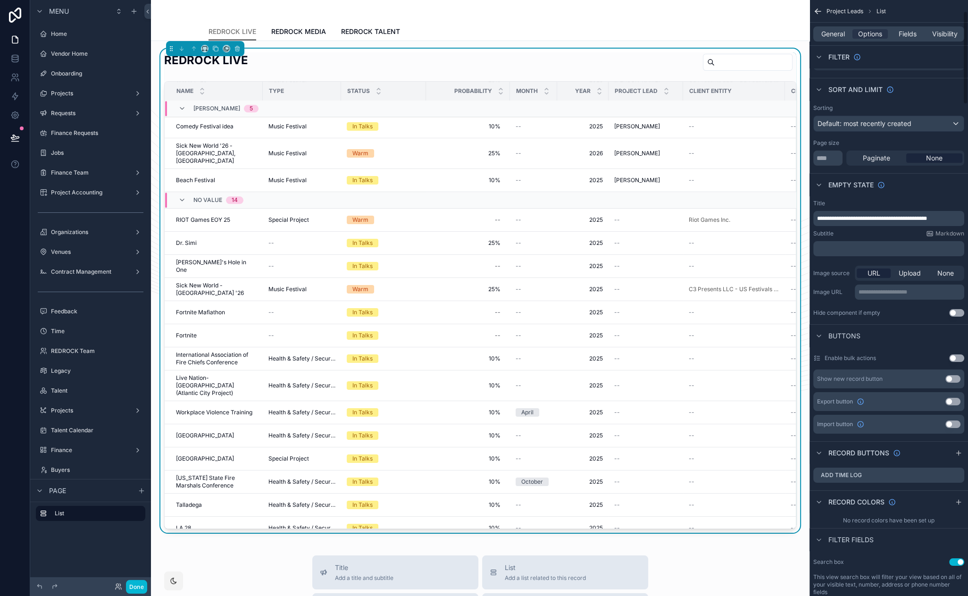
scroll to position [171, 0]
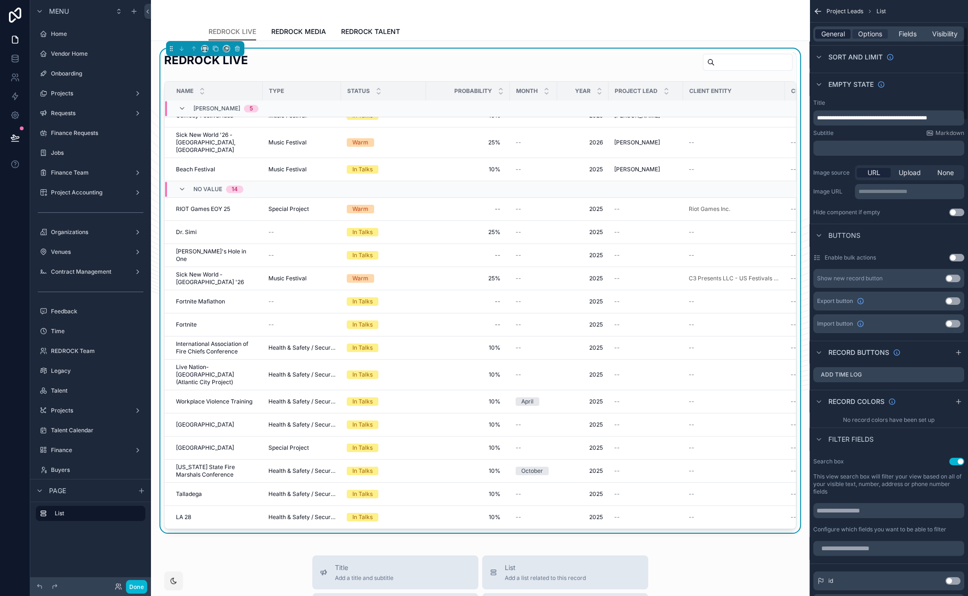
click at [833, 32] on span "General" at bounding box center [833, 33] width 24 height 9
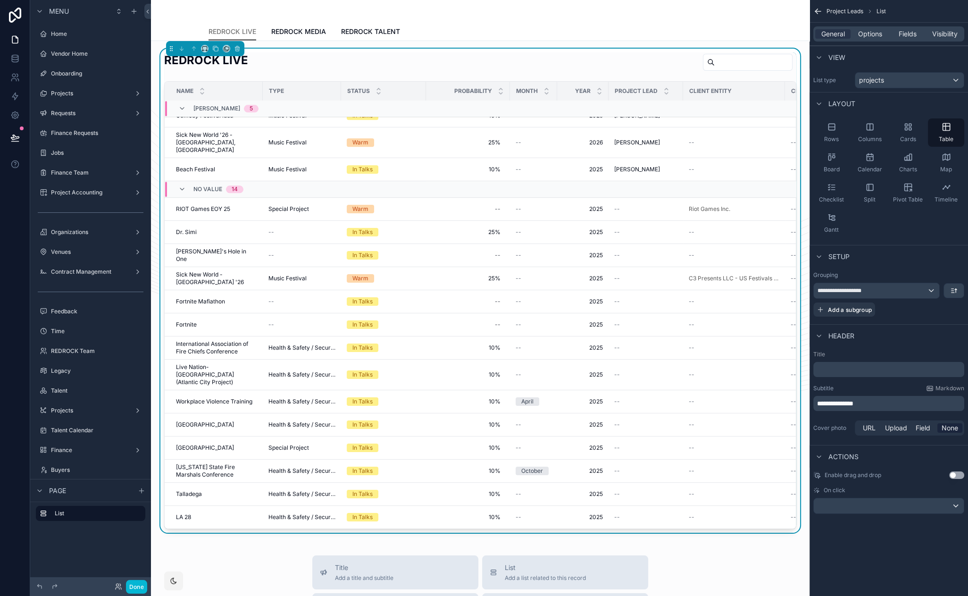
scroll to position [0, 0]
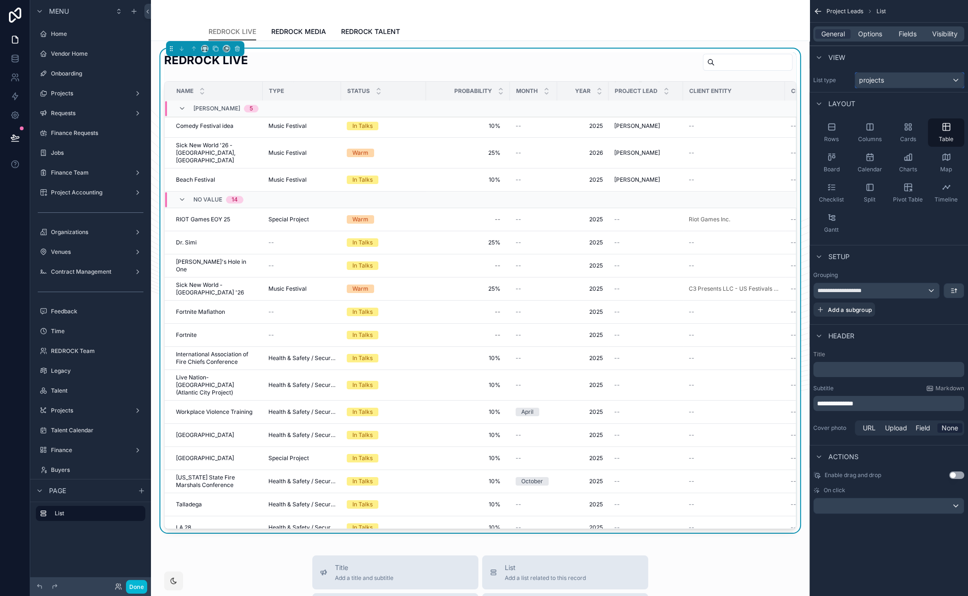
click at [888, 80] on div "projects" at bounding box center [909, 80] width 108 height 15
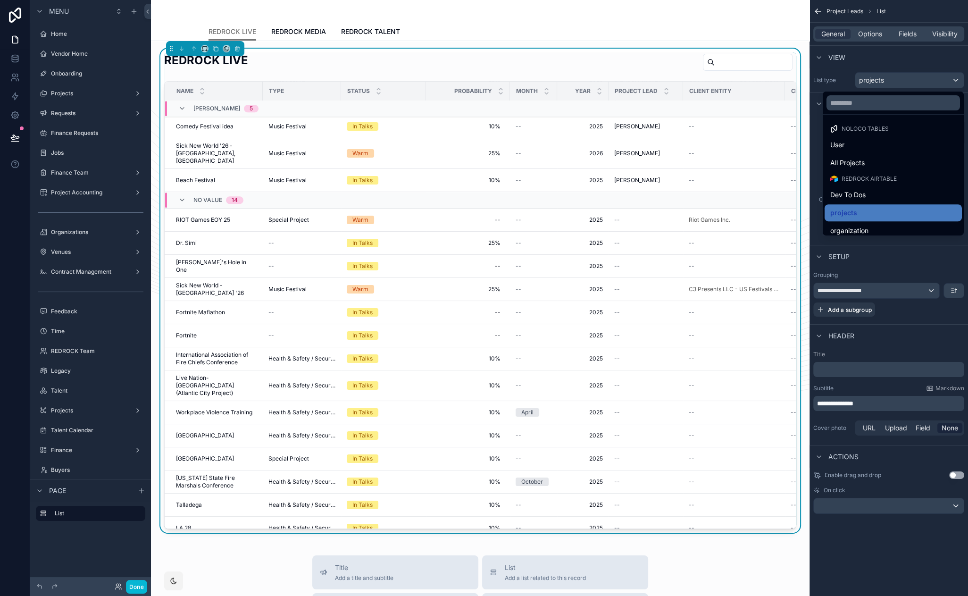
click at [888, 80] on div "scrollable content" at bounding box center [484, 298] width 968 height 596
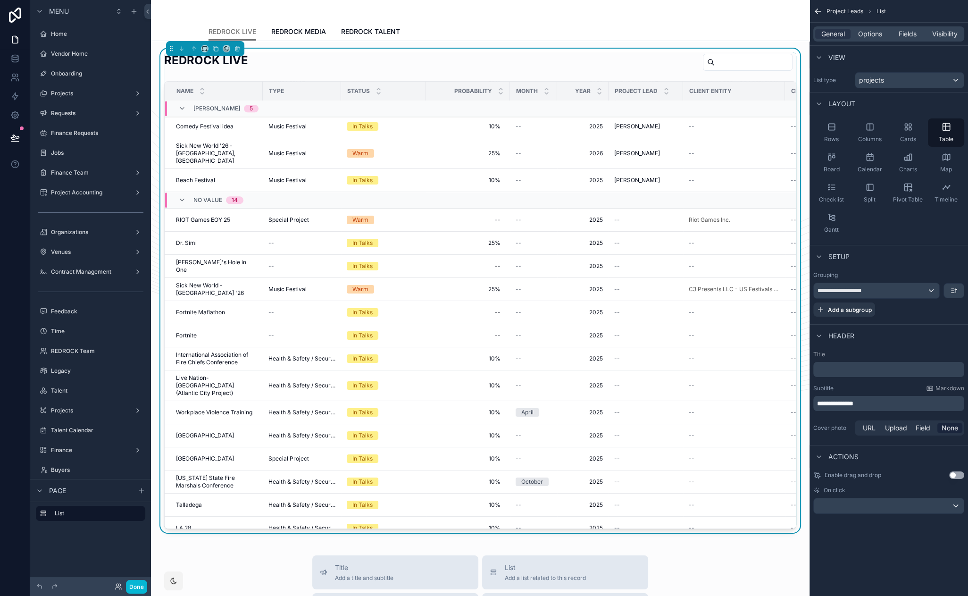
click at [685, 72] on div "REDROCK LIVE" at bounding box center [480, 63] width 632 height 23
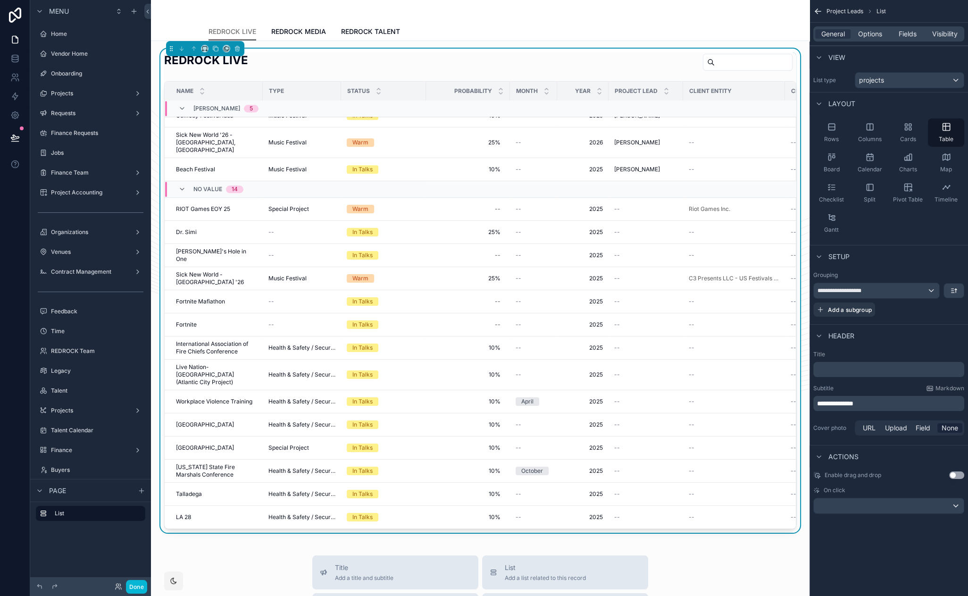
click at [591, 25] on div "REDROCK LIVE REDROCK MEDIA REDROCK TALENT" at bounding box center [479, 32] width 543 height 18
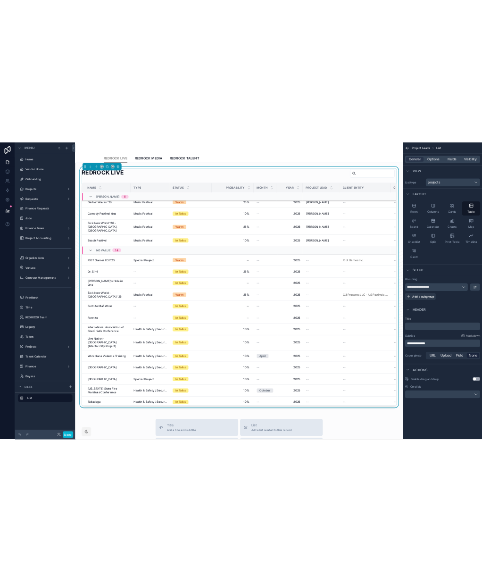
scroll to position [1467, 0]
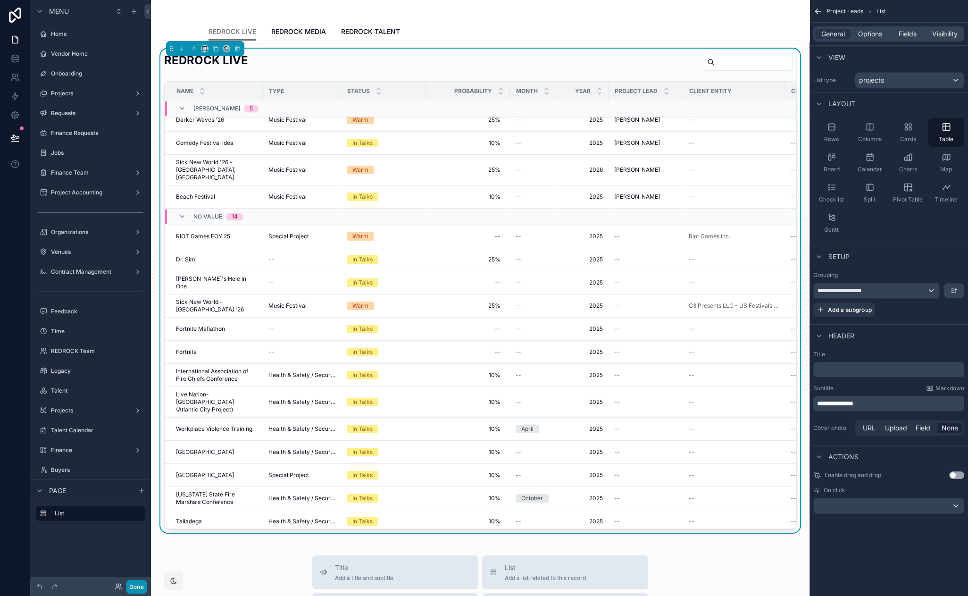
click at [138, 584] on button "Done" at bounding box center [136, 587] width 21 height 14
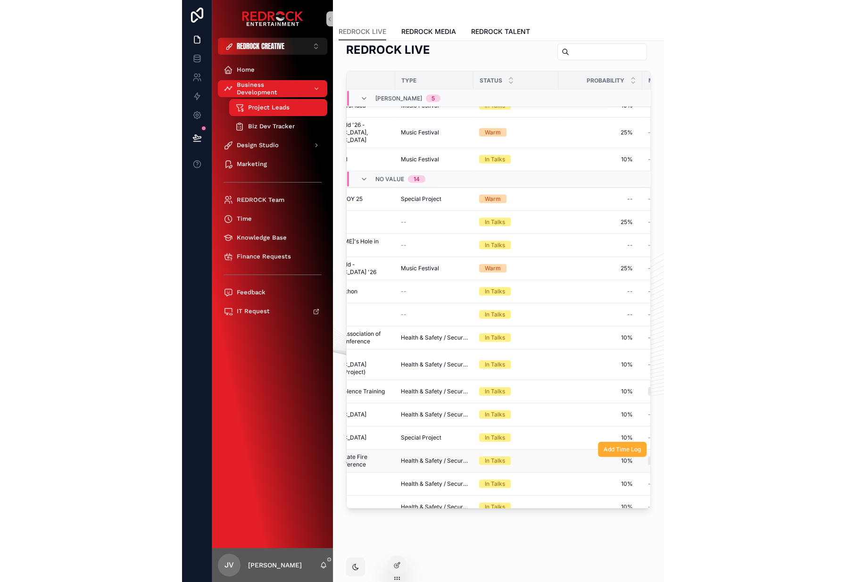
scroll to position [1477, 0]
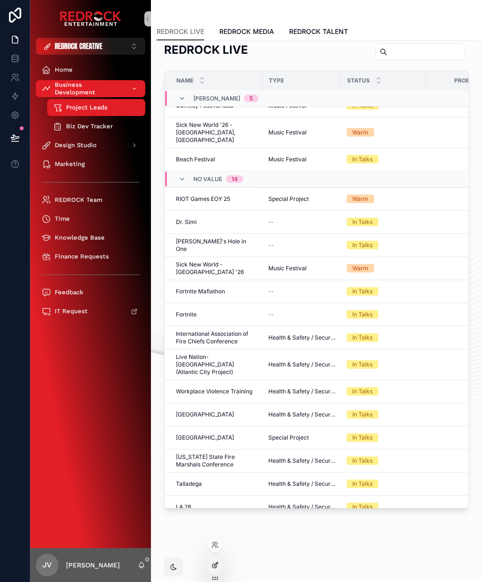
click at [216, 565] on icon at bounding box center [216, 564] width 4 height 4
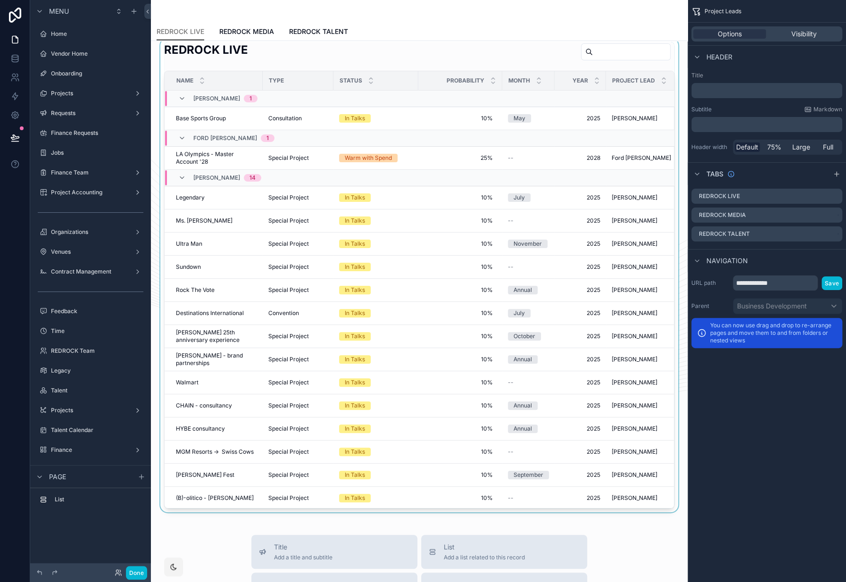
click at [438, 50] on div "scrollable content" at bounding box center [419, 275] width 522 height 474
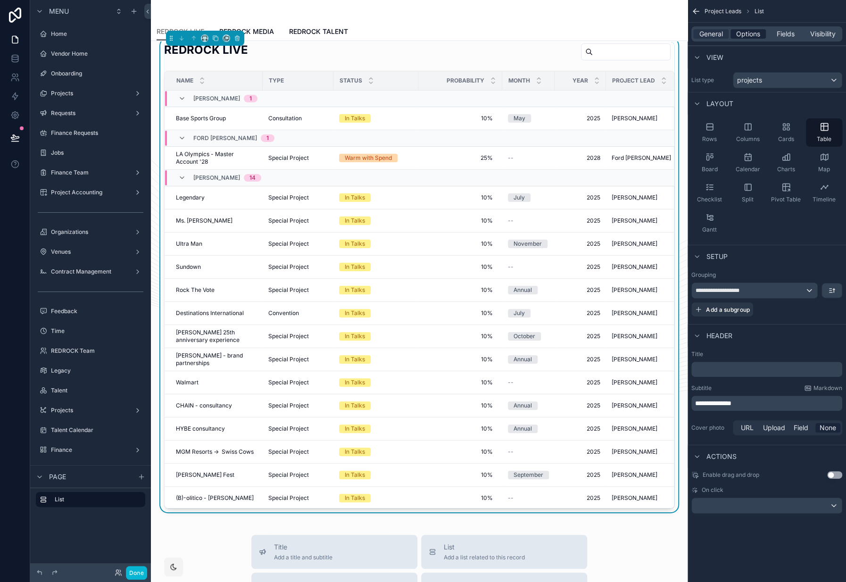
click at [732, 35] on div "Options" at bounding box center [748, 33] width 35 height 9
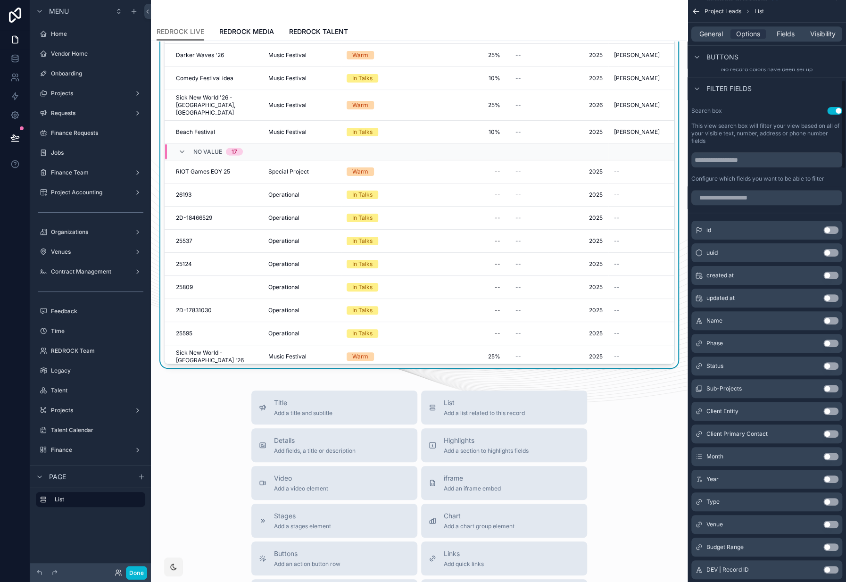
scroll to position [1301, 0]
click at [704, 38] on span "General" at bounding box center [711, 33] width 24 height 9
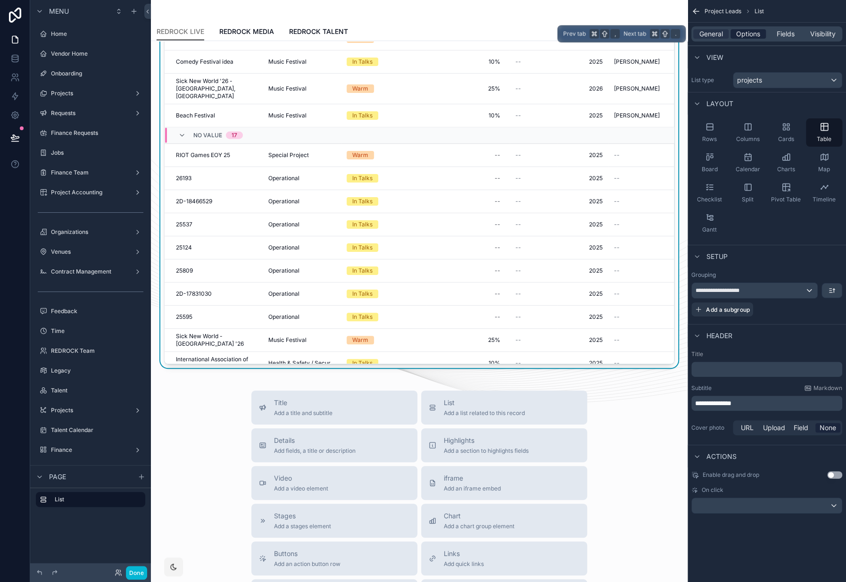
click at [744, 38] on span "Options" at bounding box center [748, 33] width 24 height 9
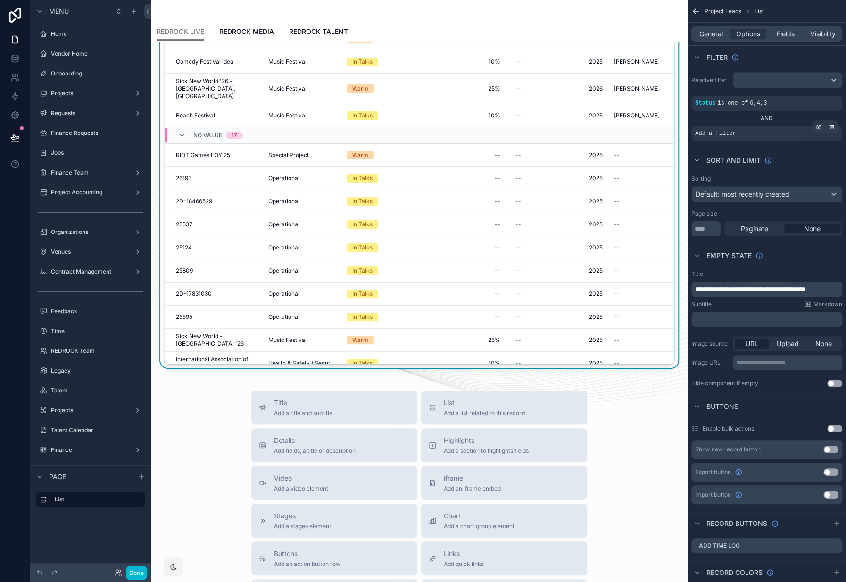
scroll to position [1317, 0]
click at [818, 126] on icon "scrollable content" at bounding box center [819, 126] width 3 height 3
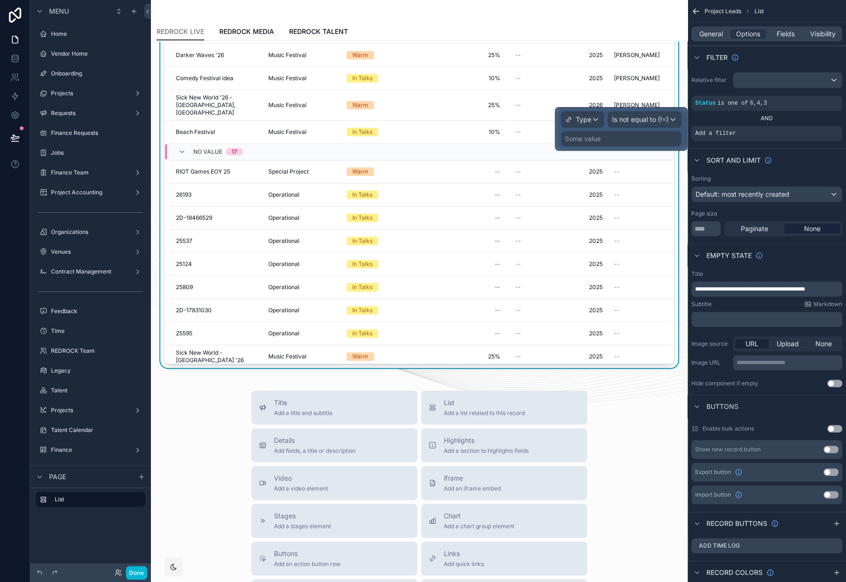
click at [613, 137] on div "Some value" at bounding box center [621, 138] width 120 height 15
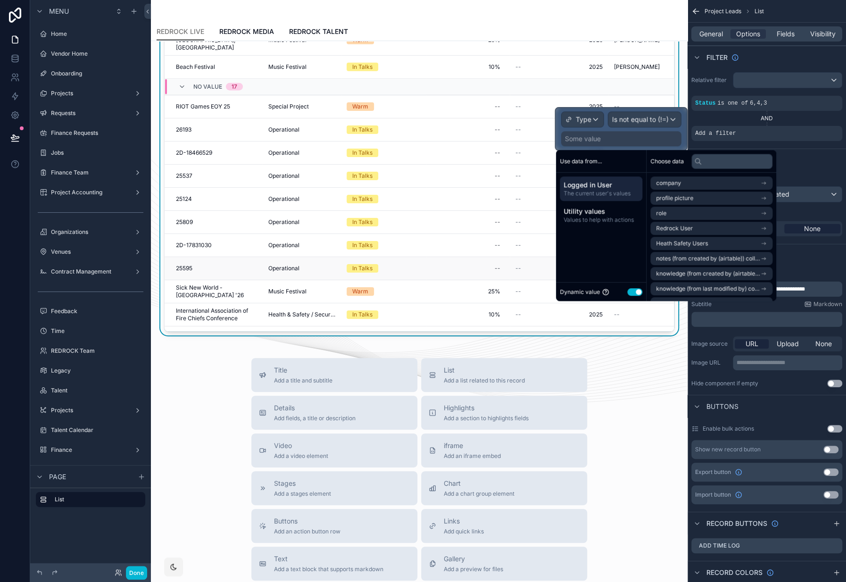
click at [635, 289] on button "Use setting" at bounding box center [634, 292] width 15 height 8
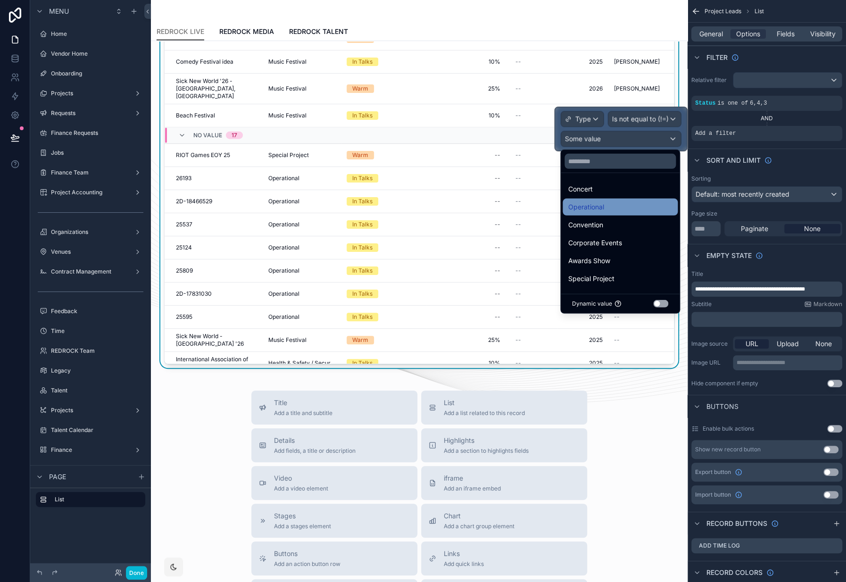
click at [603, 210] on span "Operational" at bounding box center [586, 206] width 36 height 11
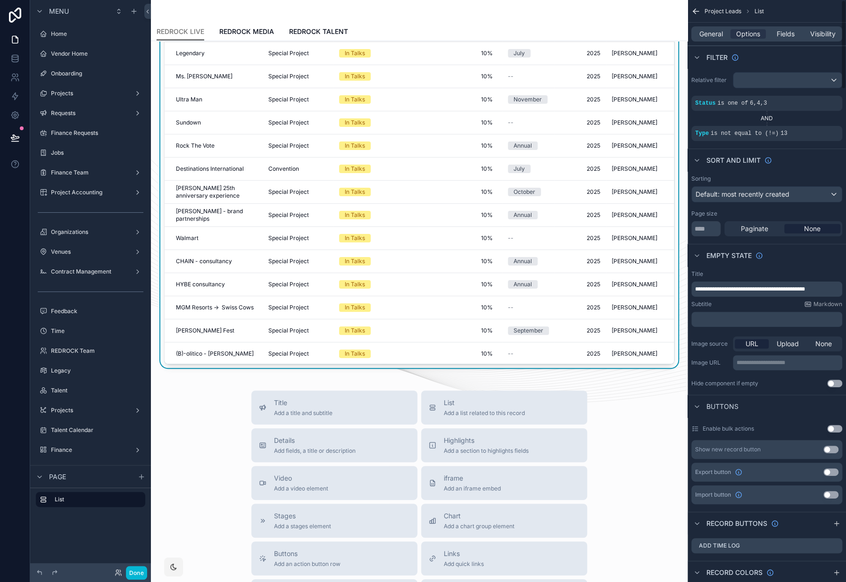
click at [791, 170] on div "Sort And Limit" at bounding box center [767, 160] width 158 height 23
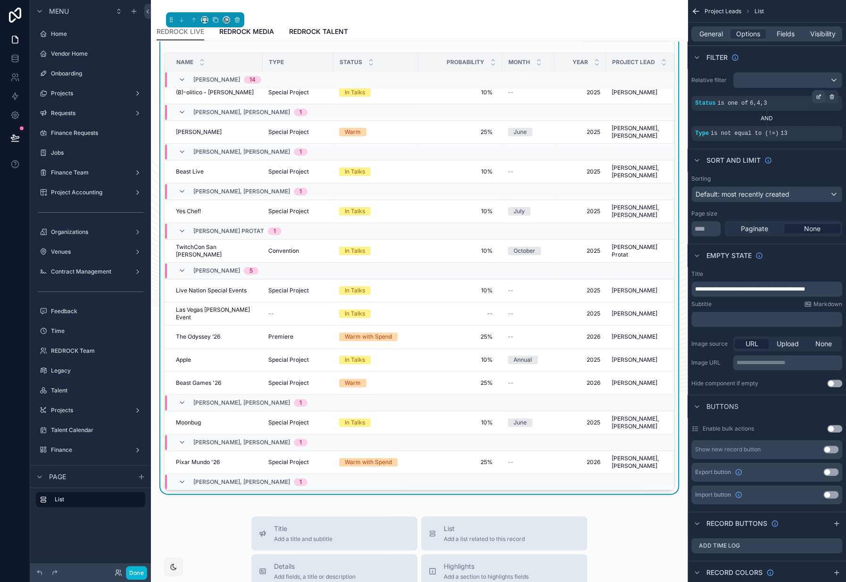
click at [815, 97] on div "scrollable content" at bounding box center [818, 96] width 13 height 13
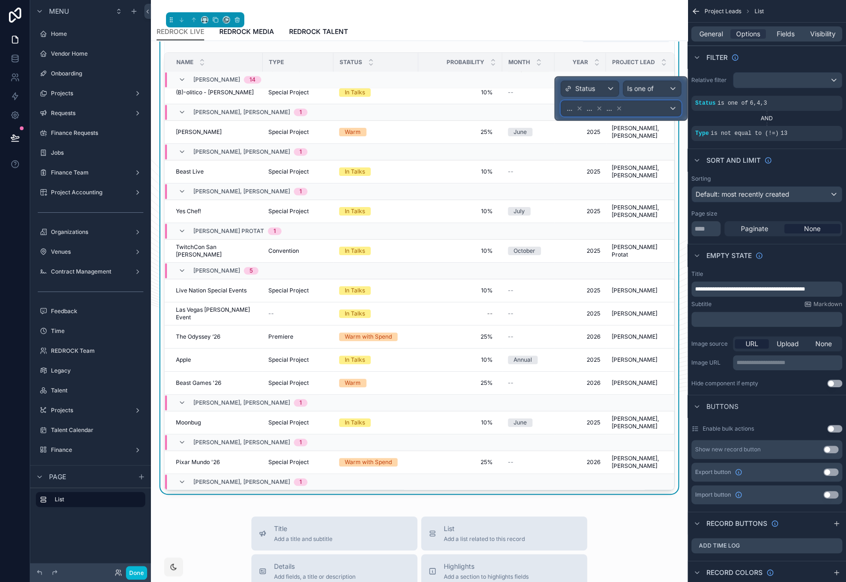
click at [671, 108] on div "... ... ..." at bounding box center [621, 108] width 120 height 15
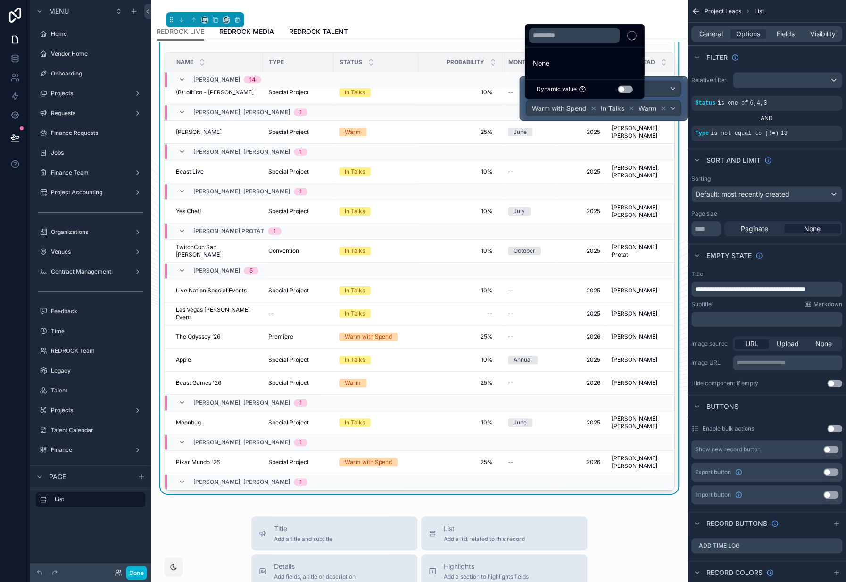
click at [678, 108] on div at bounding box center [603, 98] width 167 height 43
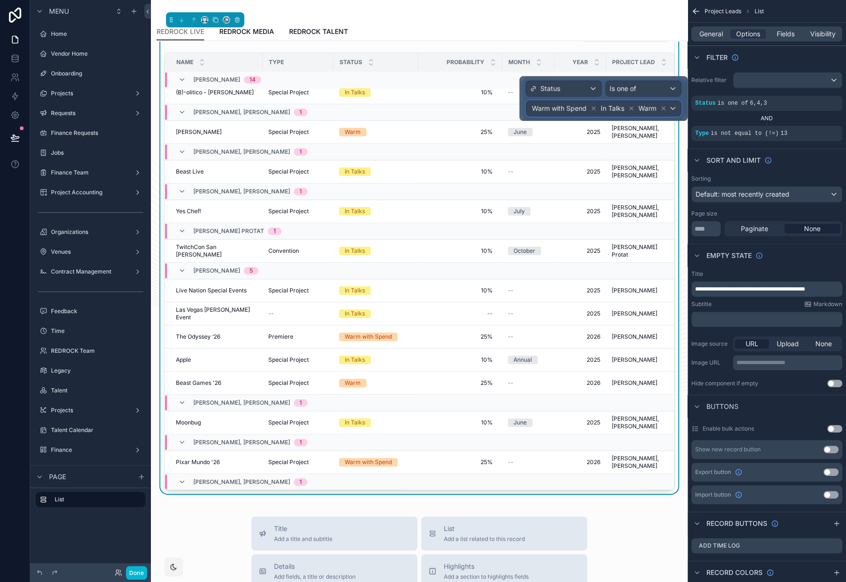
click at [675, 109] on div "Warm with Spend In Talks Warm" at bounding box center [603, 108] width 155 height 15
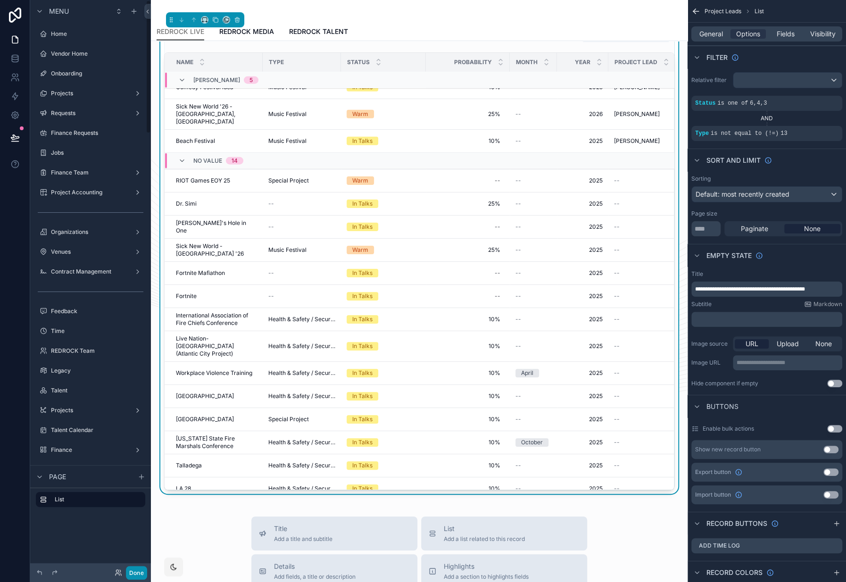
click at [137, 570] on button "Done" at bounding box center [136, 573] width 21 height 14
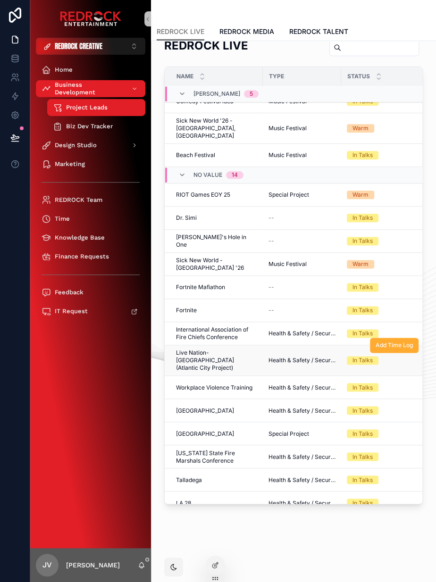
scroll to position [15, 0]
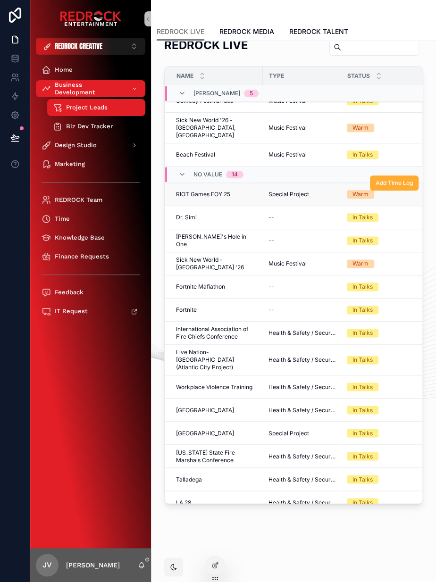
click at [212, 191] on span "RIOT Games EOY 25" at bounding box center [203, 195] width 54 height 8
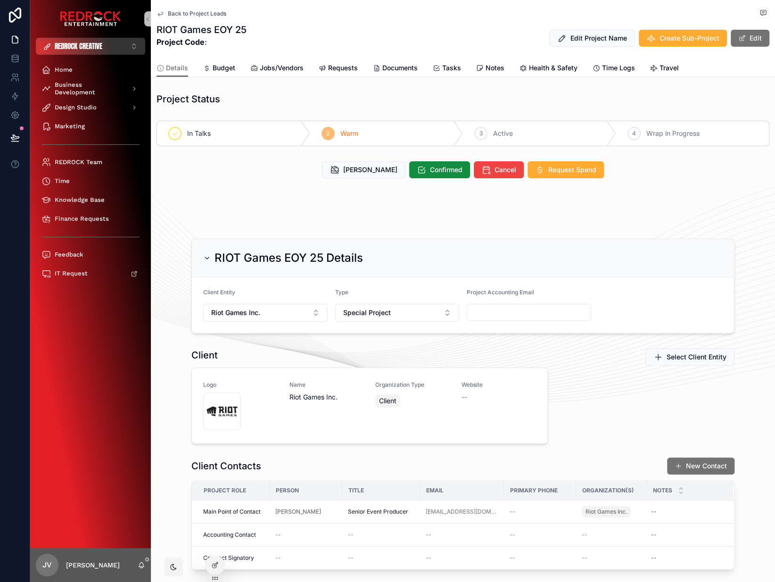
click at [97, 52] on button "REDROCK CREATIVE ⌥ 4" at bounding box center [90, 46] width 109 height 17
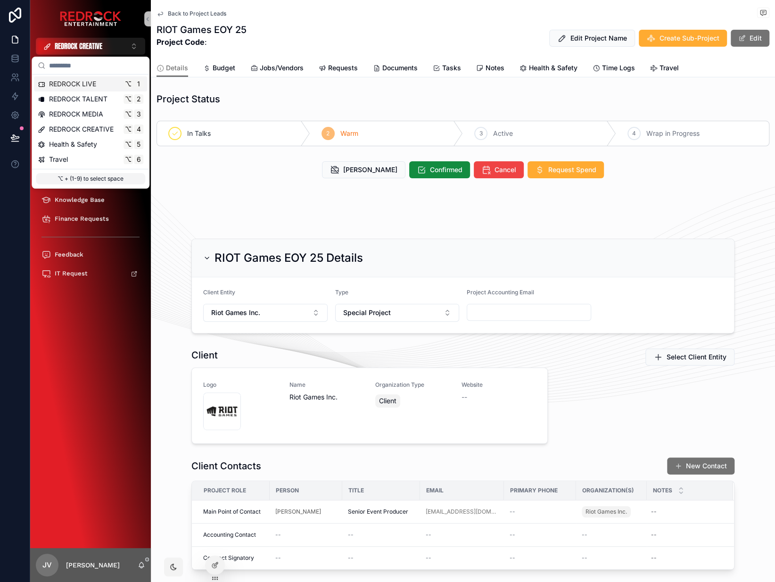
click at [96, 83] on div "REDROCK LIVE ⌥ 1" at bounding box center [91, 83] width 106 height 9
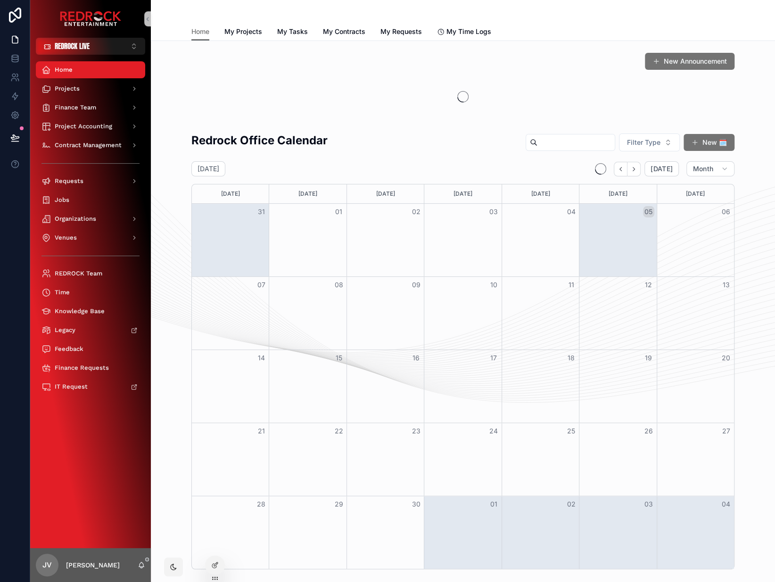
drag, startPoint x: 278, startPoint y: 107, endPoint x: 191, endPoint y: 99, distance: 87.2
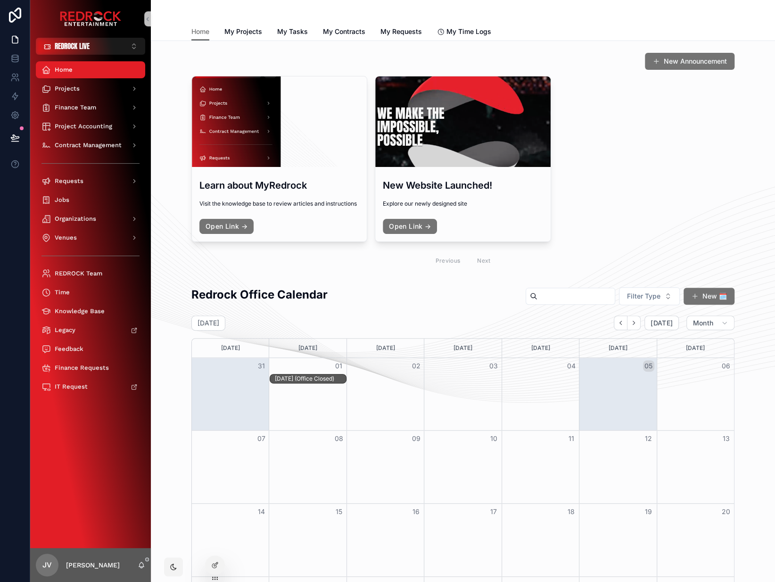
drag, startPoint x: 166, startPoint y: 100, endPoint x: 164, endPoint y: 64, distance: 36.9
click at [164, 55] on div "New Announcement Learn about MyRedrock Visit the knowledge base to review artic…" at bounding box center [462, 162] width 609 height 227
click at [88, 112] on div "Finance Team" at bounding box center [91, 107] width 98 height 15
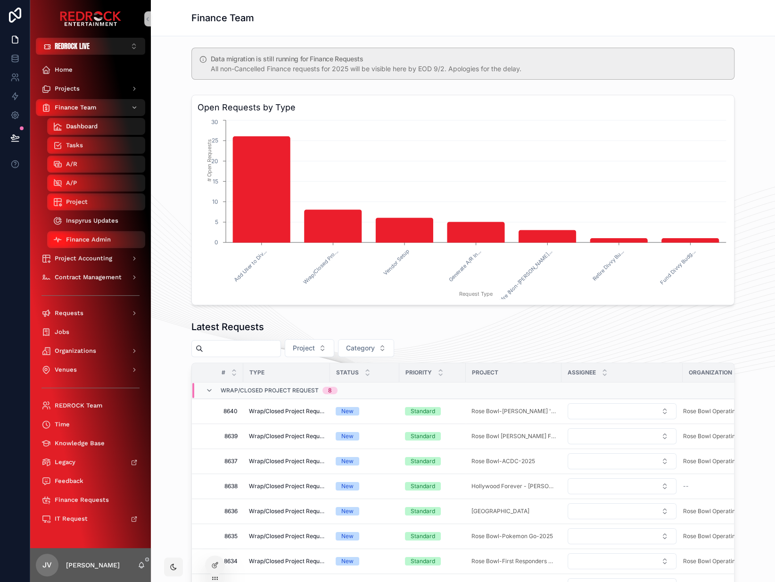
click at [100, 223] on span "Inspyrus Updates" at bounding box center [92, 221] width 52 height 8
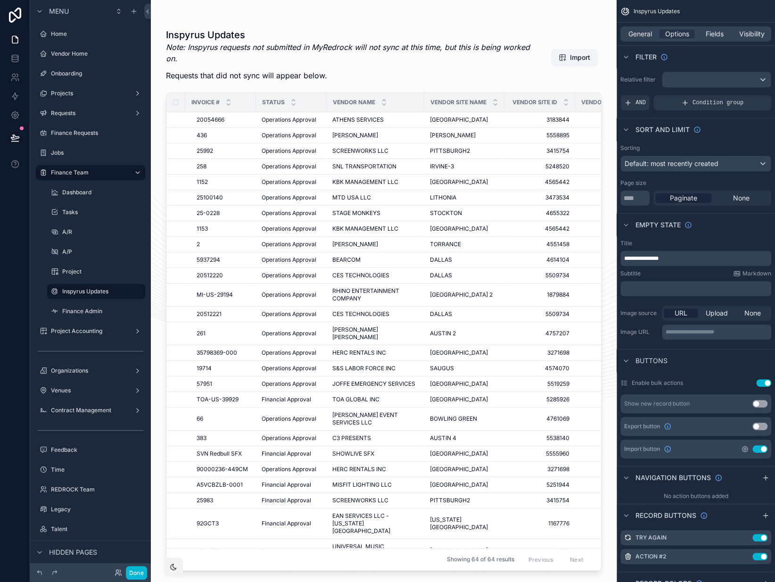
click at [745, 448] on icon "scrollable content" at bounding box center [745, 449] width 8 height 8
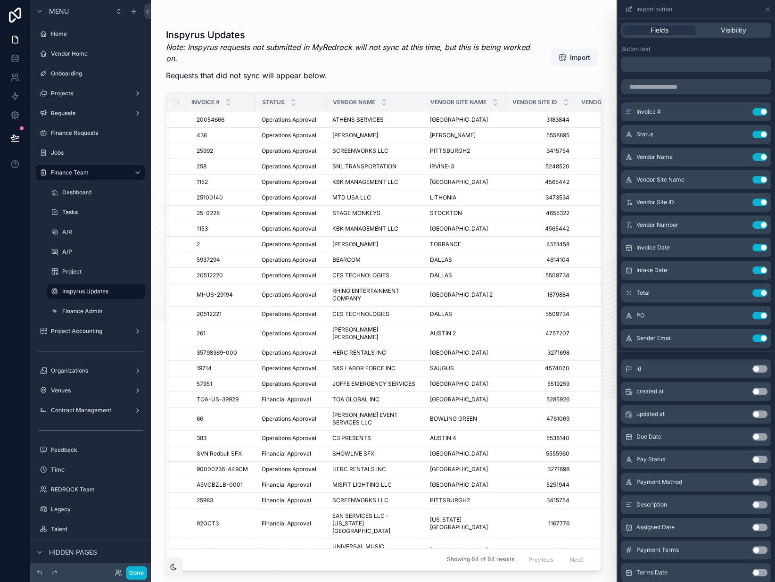
click at [755, 438] on button "Use setting" at bounding box center [760, 437] width 15 height 8
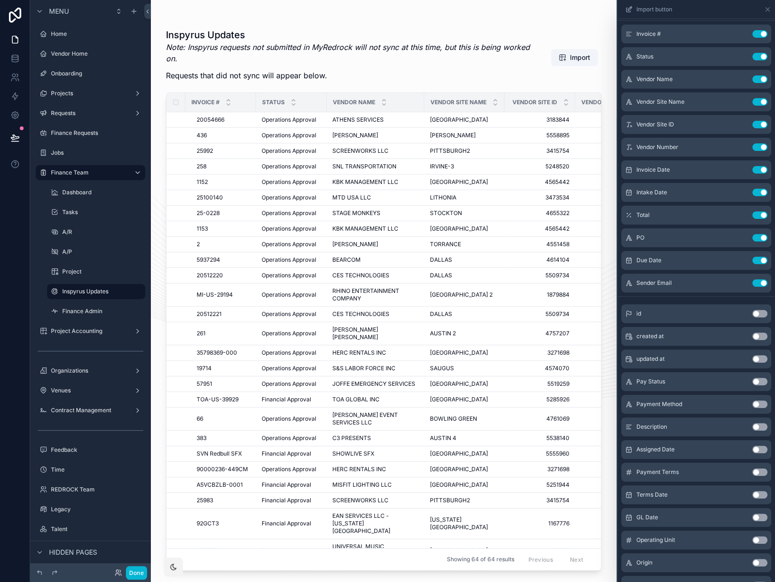
scroll to position [101, 0]
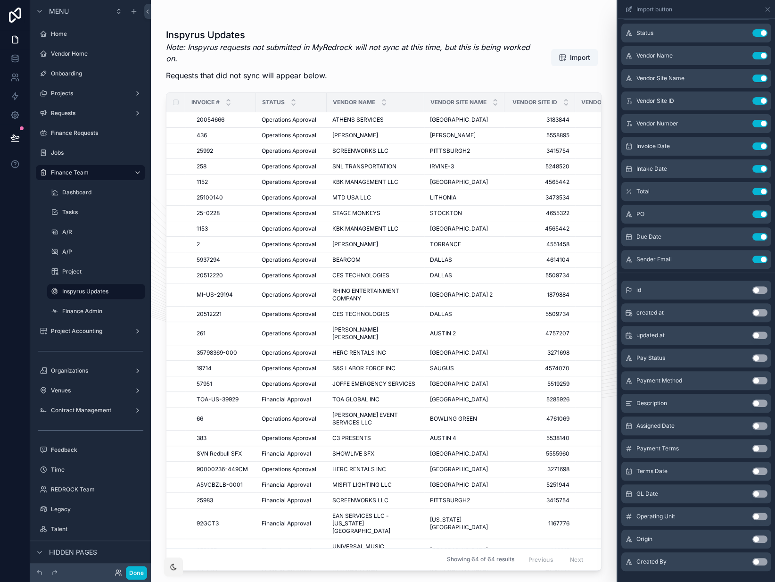
click at [753, 358] on button "Use setting" at bounding box center [760, 358] width 15 height 8
click at [754, 260] on button "Use setting" at bounding box center [760, 260] width 15 height 8
click at [753, 357] on button "Use setting" at bounding box center [760, 358] width 15 height 8
click at [754, 381] on button "Use setting" at bounding box center [760, 381] width 15 height 8
click at [753, 401] on button "Use setting" at bounding box center [760, 403] width 15 height 8
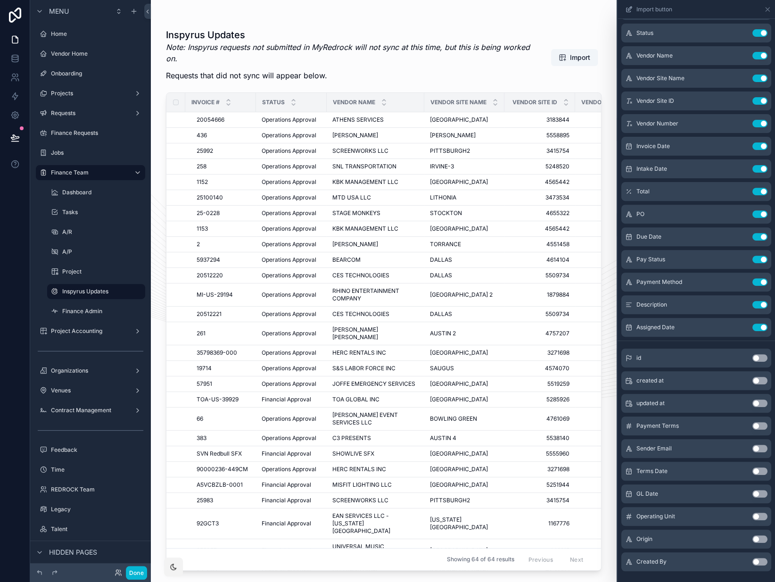
click at [753, 427] on button "Use setting" at bounding box center [760, 426] width 15 height 8
click at [753, 445] on button "Use setting" at bounding box center [760, 449] width 15 height 8
click at [753, 471] on button "Use setting" at bounding box center [760, 471] width 15 height 8
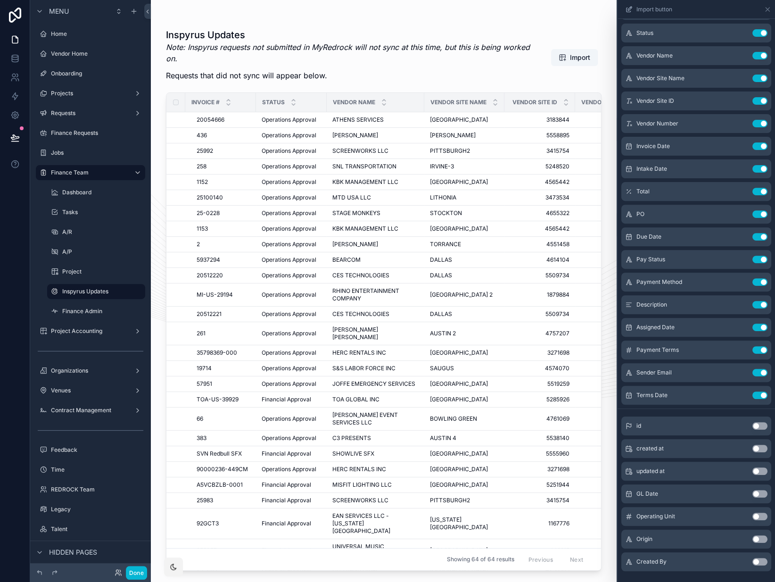
click at [753, 492] on button "Use setting" at bounding box center [760, 494] width 15 height 8
click at [754, 514] on button "Use setting" at bounding box center [760, 517] width 15 height 8
click at [753, 539] on button "Use setting" at bounding box center [760, 539] width 15 height 8
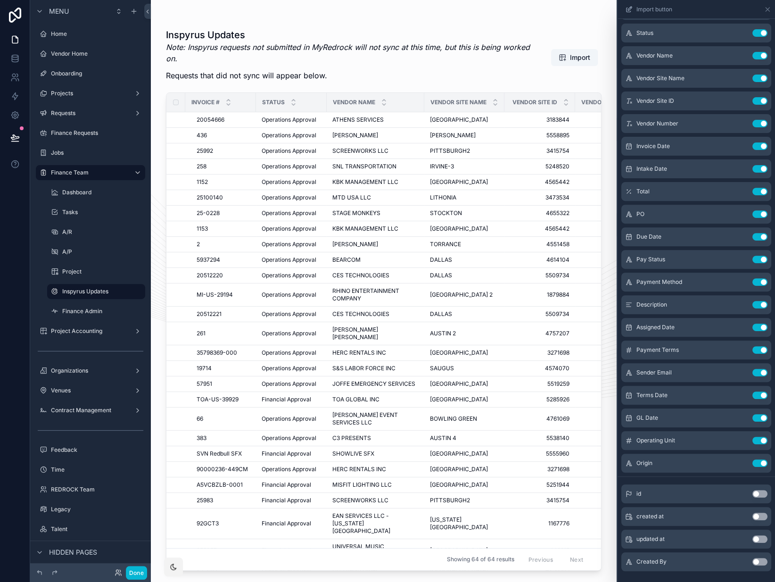
click at [753, 561] on button "Use setting" at bounding box center [760, 562] width 15 height 8
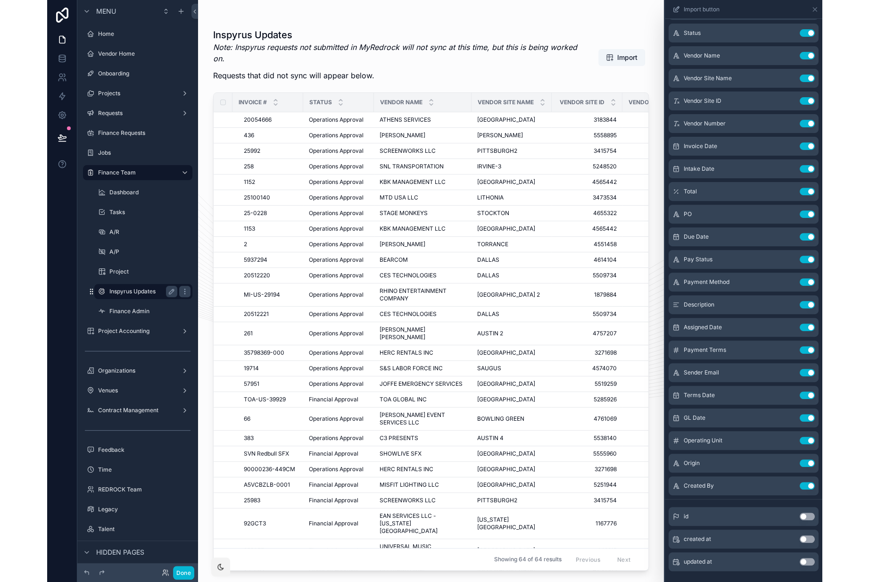
scroll to position [0, 0]
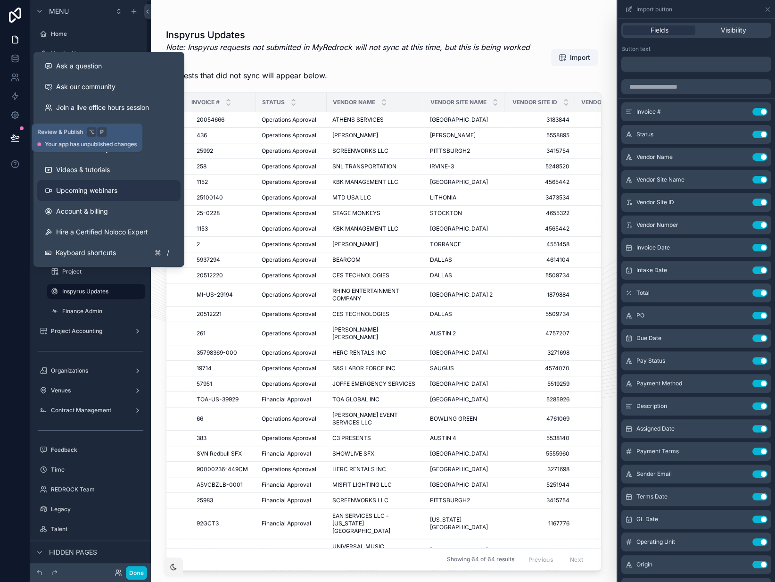
click at [18, 142] on button at bounding box center [15, 138] width 21 height 26
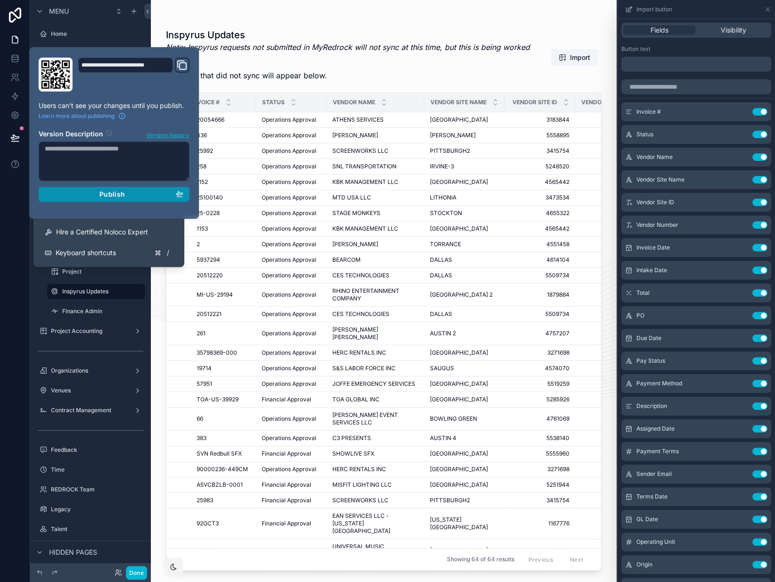
click at [158, 197] on div "Publish" at bounding box center [114, 194] width 139 height 8
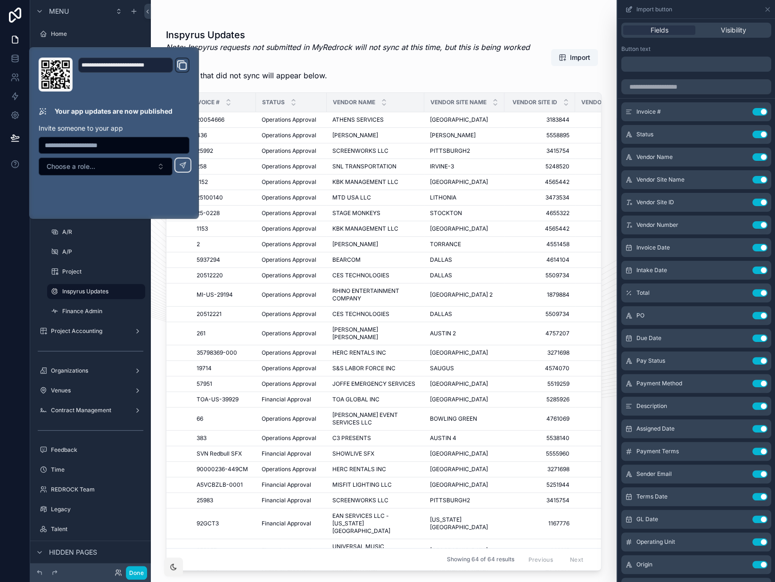
click at [398, 67] on div "scrollable content" at bounding box center [384, 285] width 466 height 571
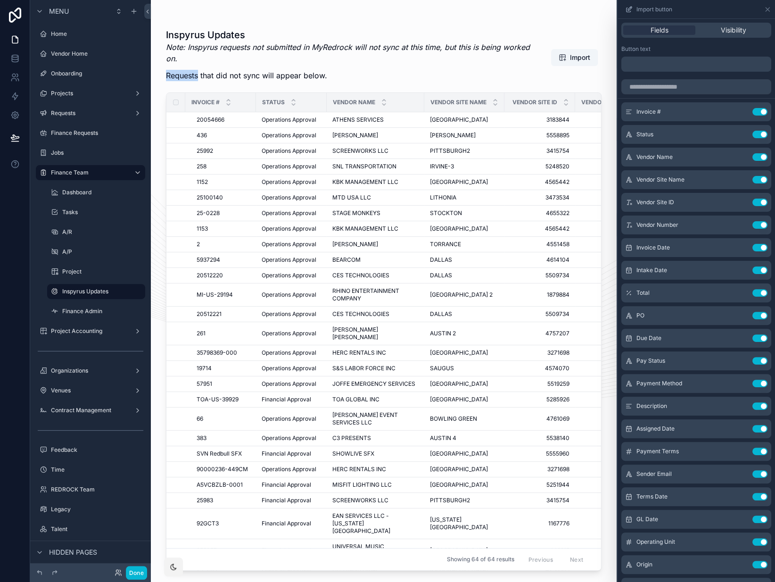
click at [347, 67] on div "Note: Inspyrus requests not submitted in MyRedrock will not sync at this time, …" at bounding box center [348, 64] width 365 height 45
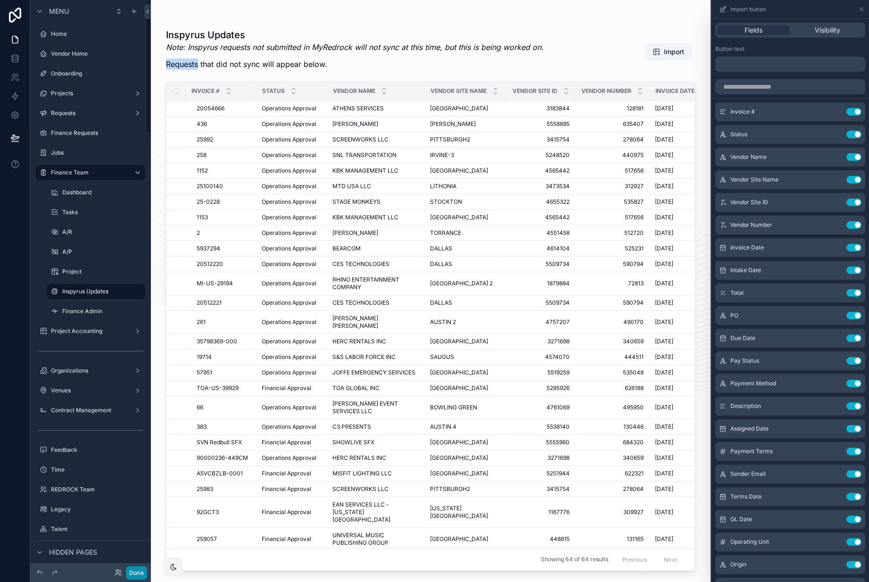
click at [138, 571] on button "Done" at bounding box center [136, 573] width 21 height 14
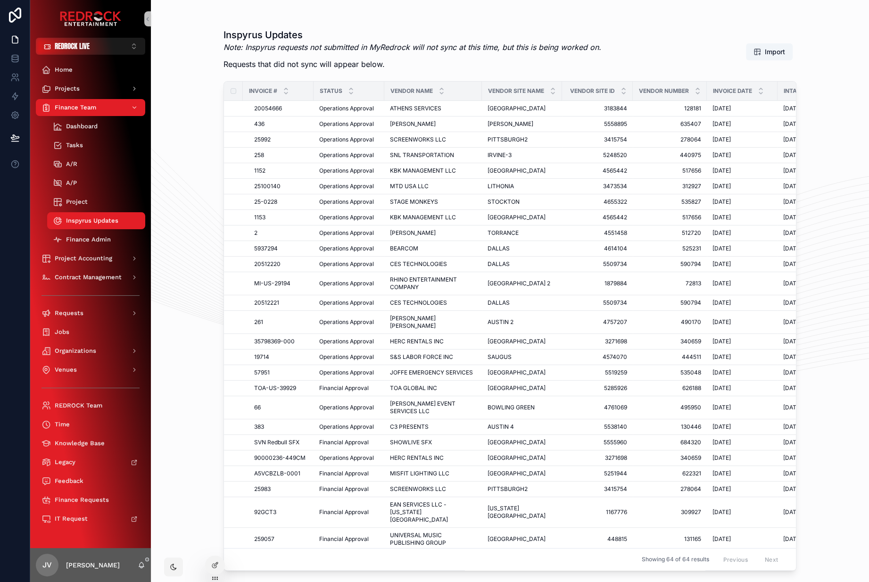
click at [419, 44] on em "Note: Inspyrus requests not submitted in MyRedrock will not sync at this time, …" at bounding box center [413, 46] width 378 height 9
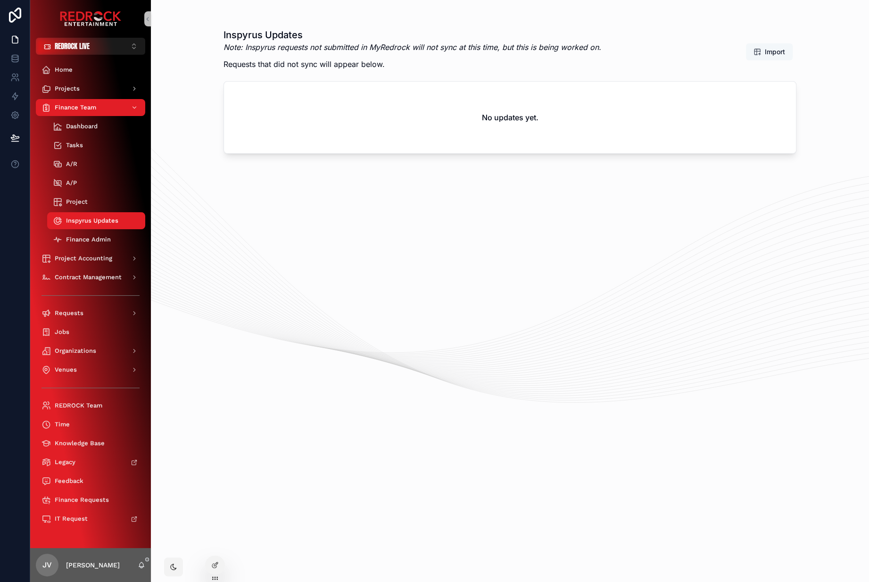
click at [781, 51] on span "Import" at bounding box center [775, 51] width 20 height 9
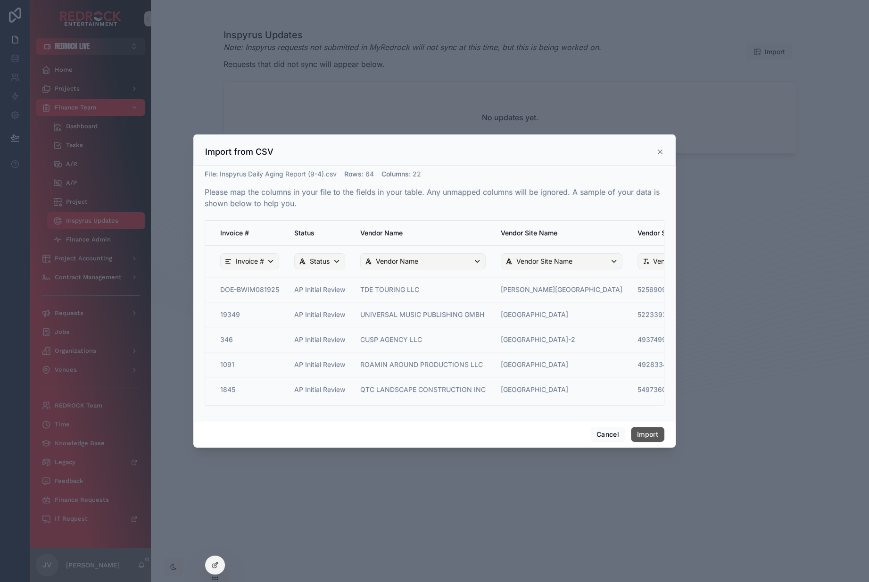
click at [651, 440] on button "Import" at bounding box center [647, 434] width 33 height 15
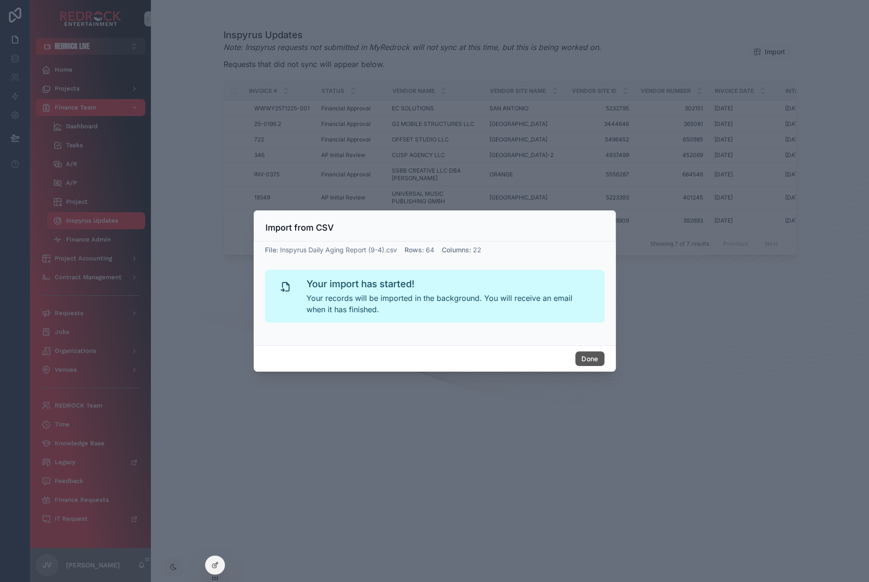
click at [593, 361] on button "Done" at bounding box center [589, 358] width 29 height 15
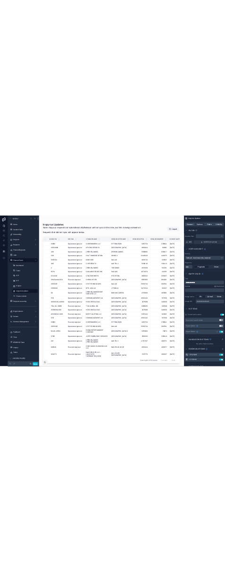
scroll to position [5, 0]
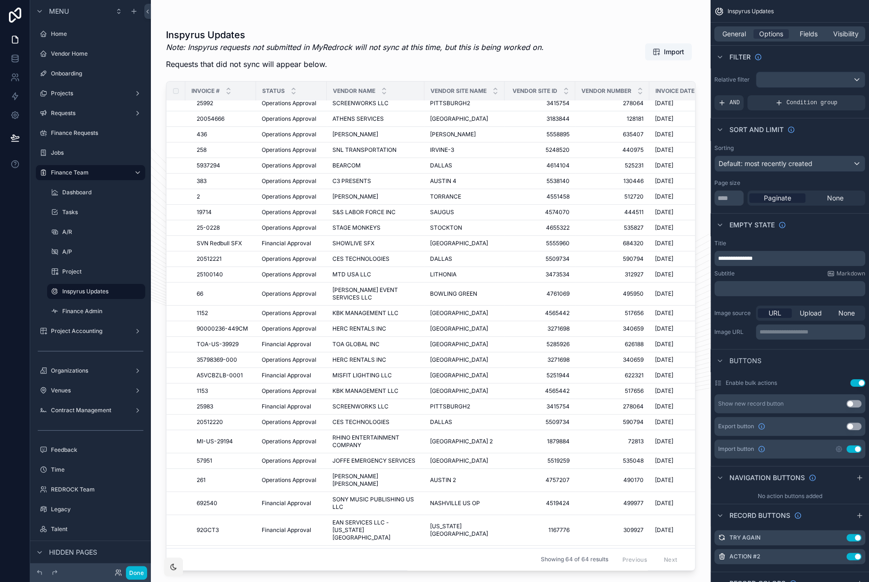
click at [507, 37] on div "scrollable content" at bounding box center [431, 285] width 560 height 571
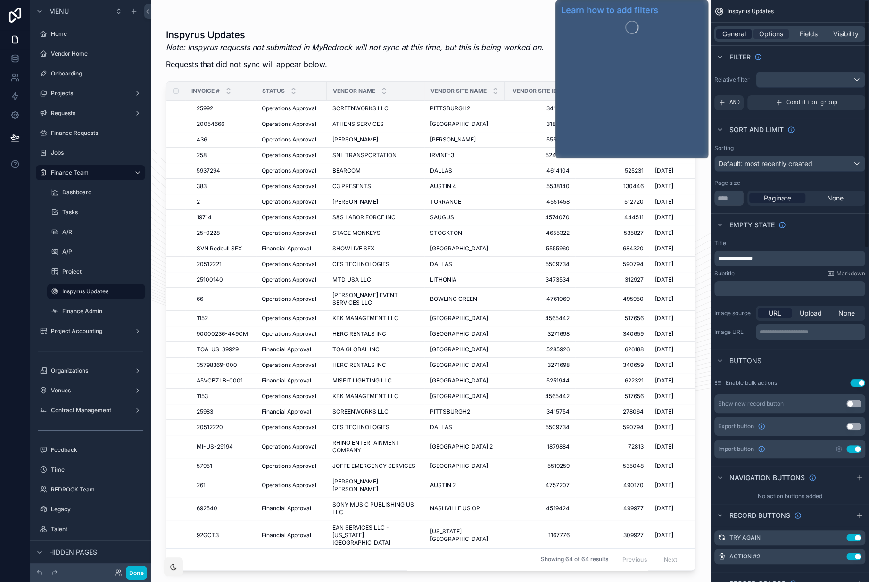
click at [740, 36] on span "General" at bounding box center [735, 33] width 24 height 9
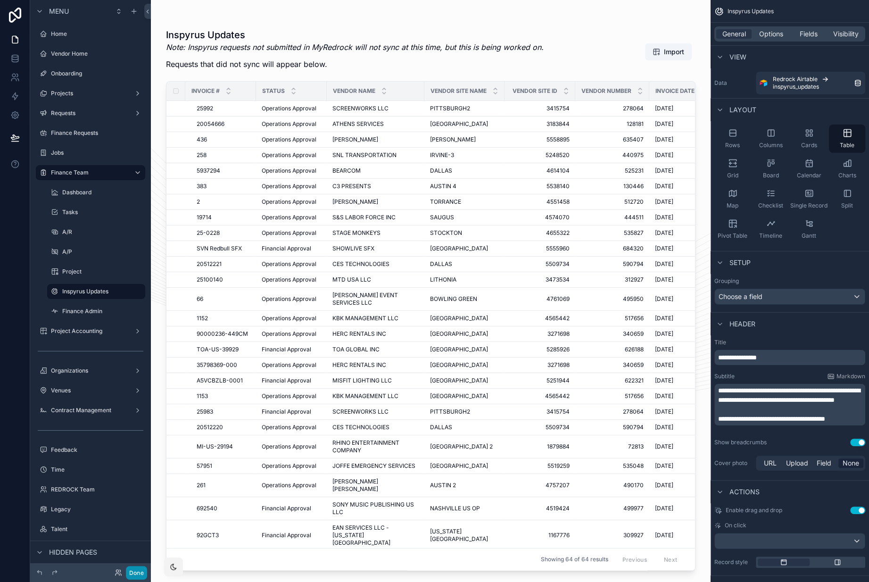
click at [136, 573] on button "Done" at bounding box center [136, 573] width 21 height 14
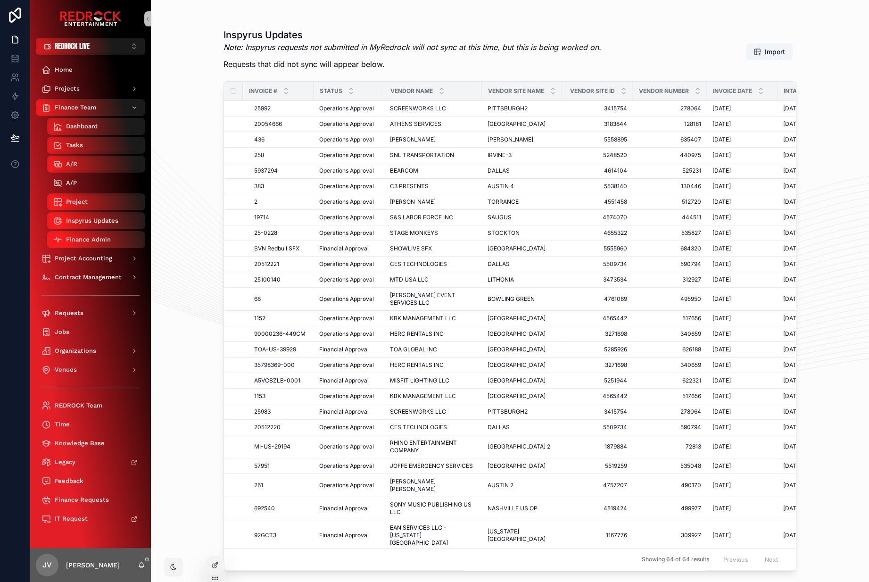
click at [61, 183] on icon "scrollable content" at bounding box center [57, 182] width 9 height 9
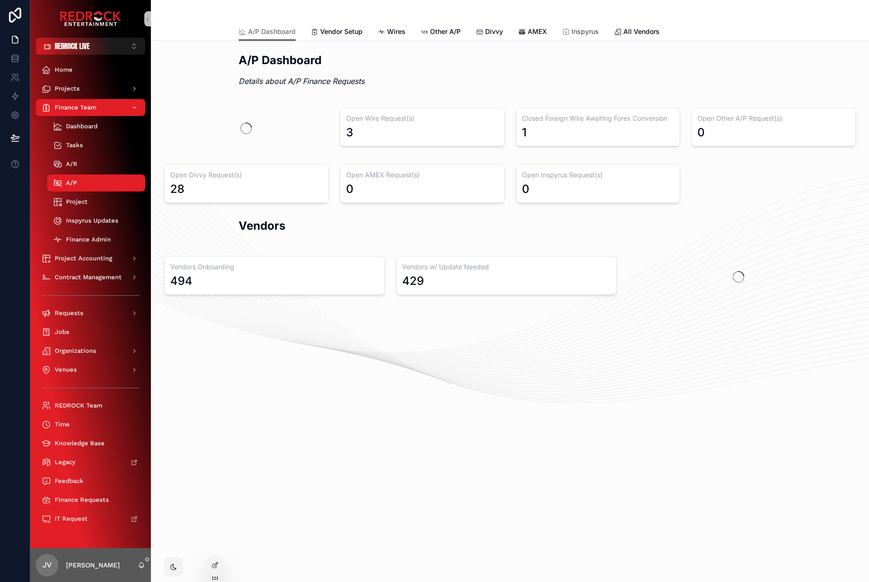
click at [577, 32] on span "Inspyrus" at bounding box center [585, 31] width 27 height 9
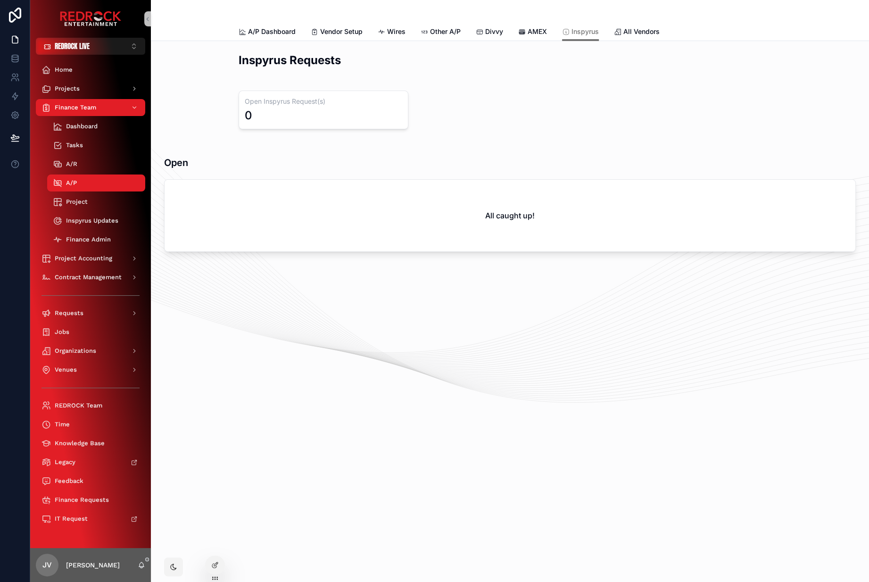
click at [477, 199] on div "All caught up!" at bounding box center [510, 216] width 691 height 72
click at [297, 157] on div "Open" at bounding box center [510, 158] width 692 height 29
click at [74, 70] on div "Home" at bounding box center [91, 69] width 98 height 15
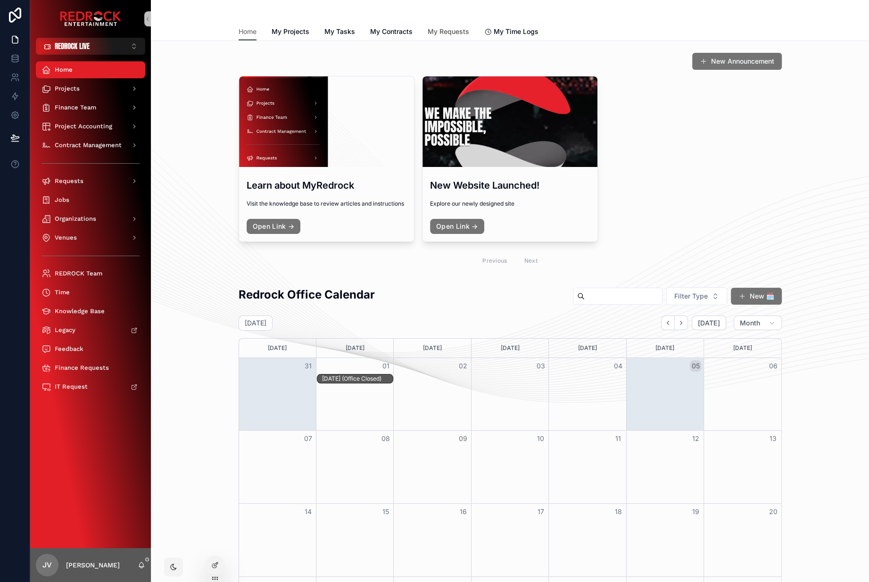
click at [436, 31] on span "My Requests" at bounding box center [449, 31] width 42 height 9
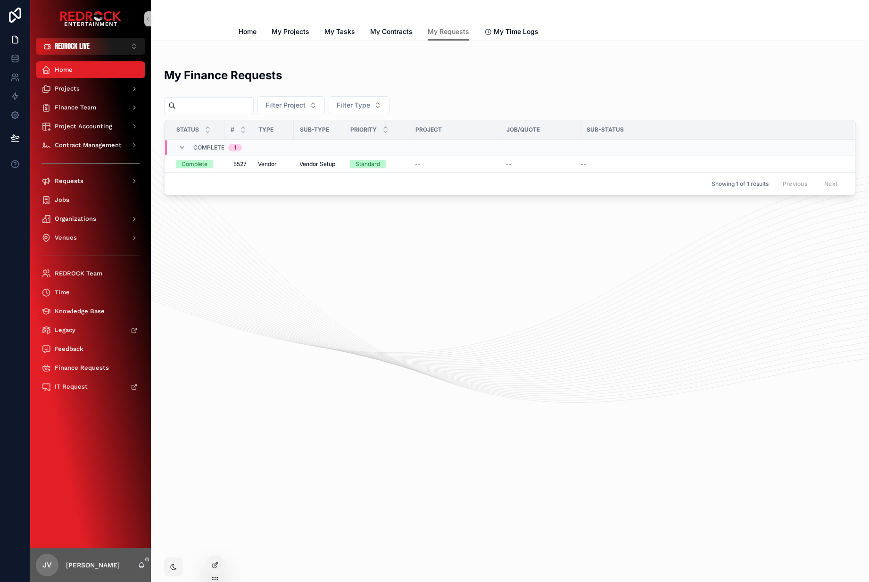
drag, startPoint x: 307, startPoint y: 266, endPoint x: 283, endPoint y: 254, distance: 27.0
click at [307, 266] on div "My Finance Requests Filter Project Filter Type Status # Type Sub-Type Priority …" at bounding box center [510, 157] width 718 height 233
click at [328, 304] on div "My Requests Home My Projects My Tasks My Contracts My Requests My Time Logs My …" at bounding box center [510, 291] width 718 height 582
click at [324, 334] on div "My Requests Home My Projects My Tasks My Contracts My Requests My Time Logs My …" at bounding box center [510, 291] width 718 height 582
drag, startPoint x: 385, startPoint y: 270, endPoint x: 294, endPoint y: 210, distance: 109.0
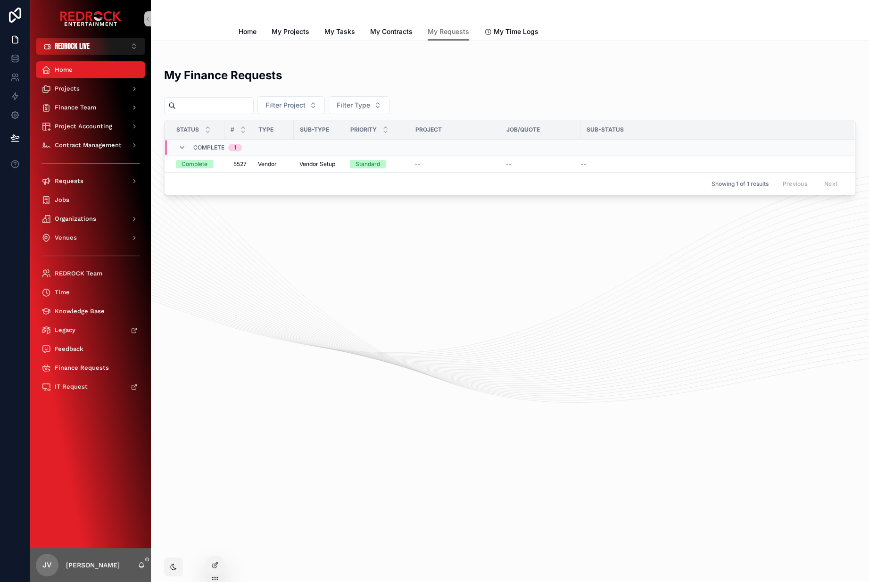
click at [384, 269] on div "My Finance Requests Filter Project Filter Type Status # Type Sub-Type Priority …" at bounding box center [510, 157] width 718 height 233
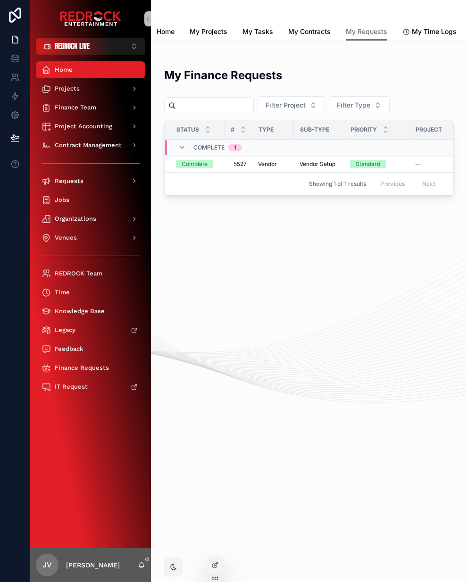
click at [306, 283] on div "My Requests Home My Projects My Tasks My Contracts My Requests My Time Logs My …" at bounding box center [309, 145] width 316 height 290
drag, startPoint x: 313, startPoint y: 288, endPoint x: 282, endPoint y: 279, distance: 31.6
click at [286, 281] on div "My Requests Home My Projects My Tasks My Contracts My Requests My Time Logs My …" at bounding box center [309, 145] width 316 height 290
drag, startPoint x: 282, startPoint y: 279, endPoint x: 266, endPoint y: 261, distance: 24.0
click at [267, 261] on div "My Finance Requests Filter Project Filter Type Status # Type Sub-Type Priority …" at bounding box center [309, 157] width 316 height 233
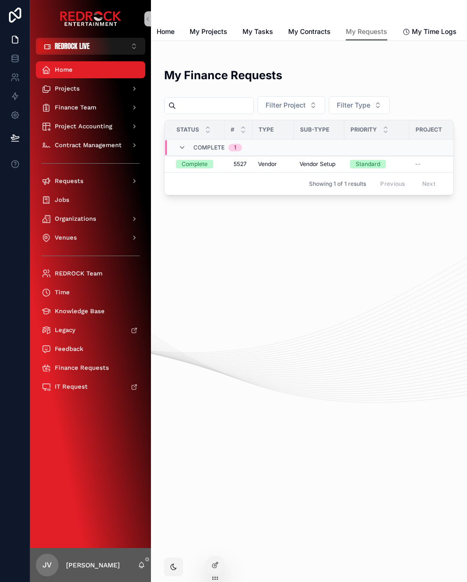
drag, startPoint x: 297, startPoint y: 303, endPoint x: 268, endPoint y: 286, distance: 34.1
click at [272, 288] on div "My Requests Home My Projects My Tasks My Contracts My Requests My Time Logs My …" at bounding box center [309, 291] width 316 height 582
